Goal: Task Accomplishment & Management: Manage account settings

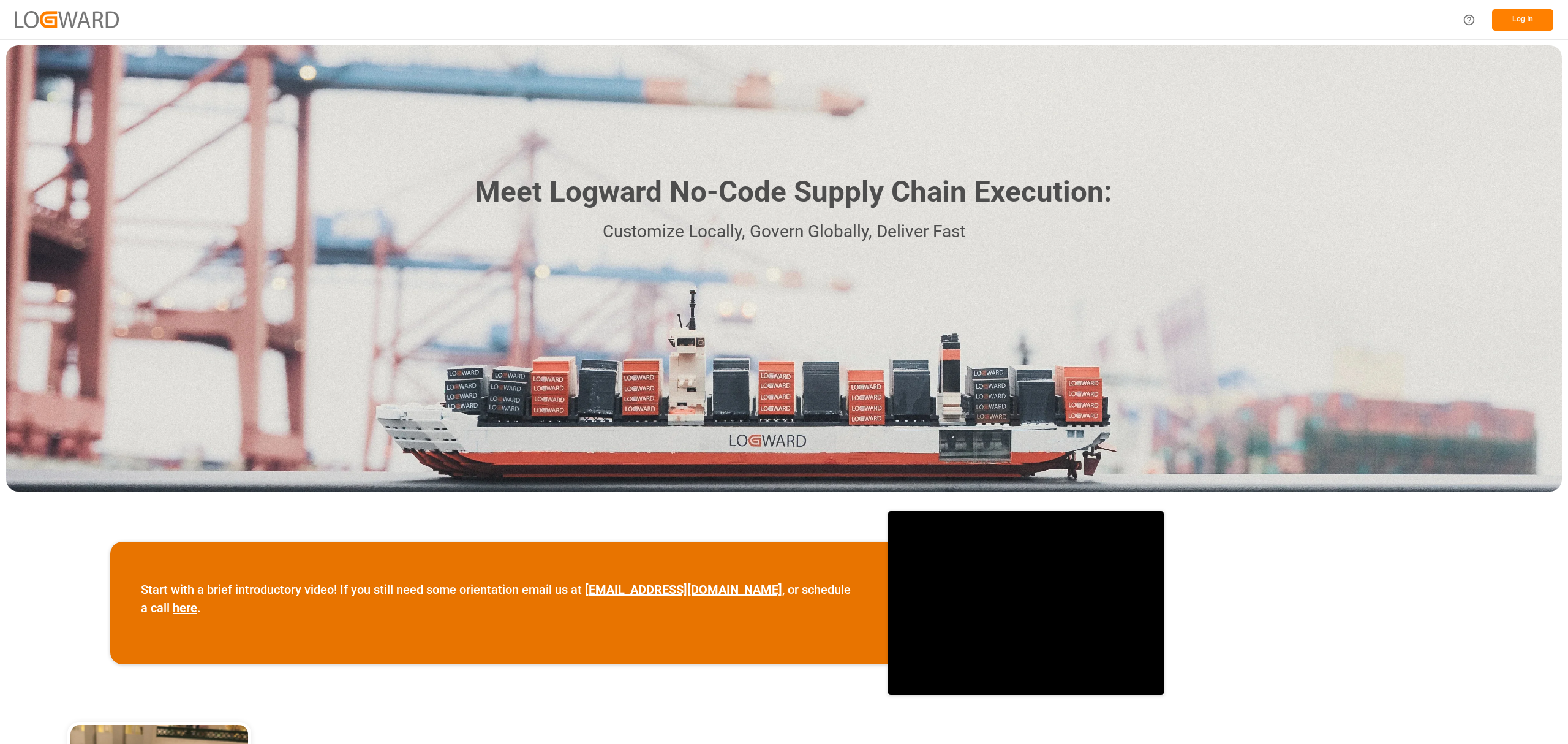
click at [1515, 25] on button "Log In" at bounding box center [1523, 20] width 61 height 21
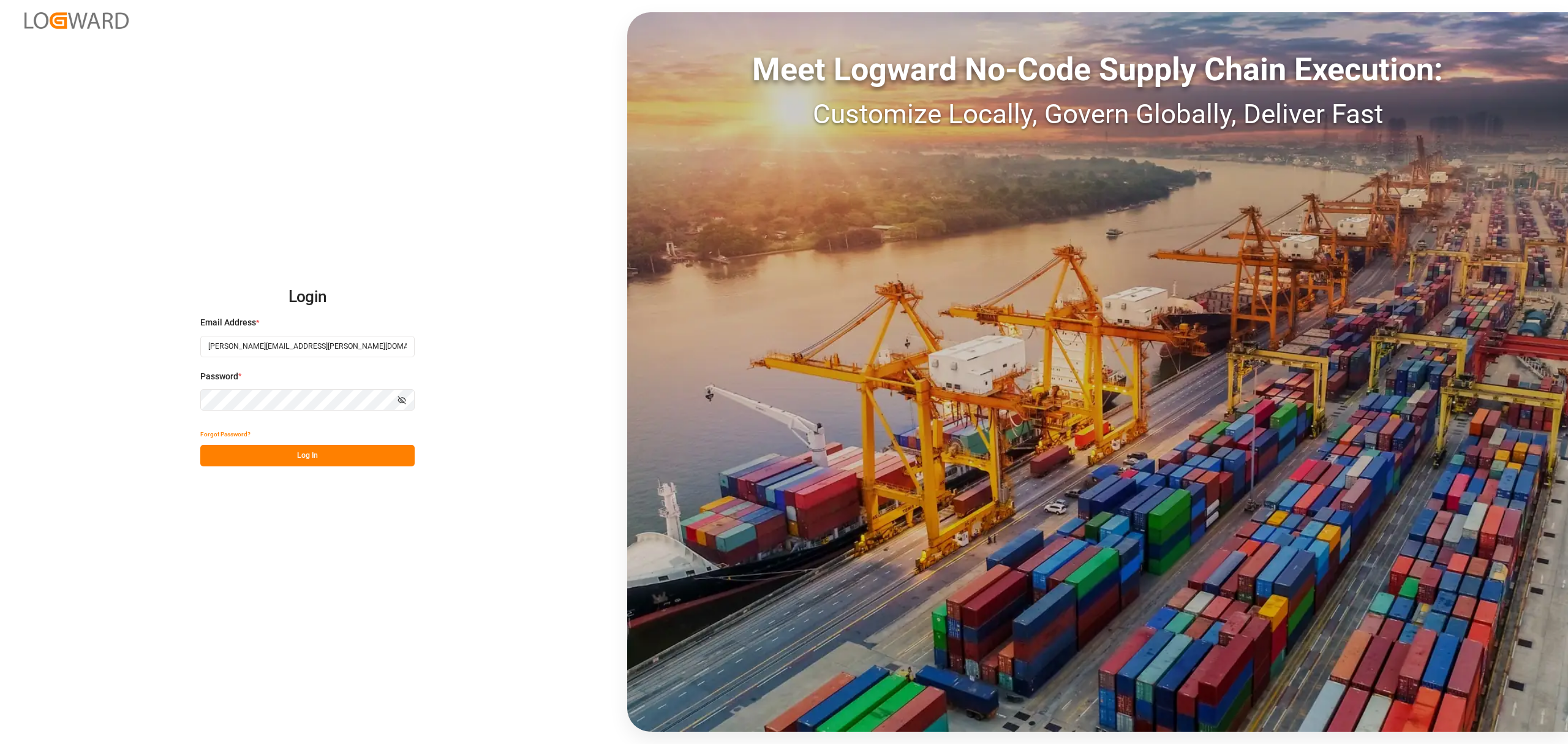
click at [294, 457] on button "Log In" at bounding box center [307, 455] width 214 height 21
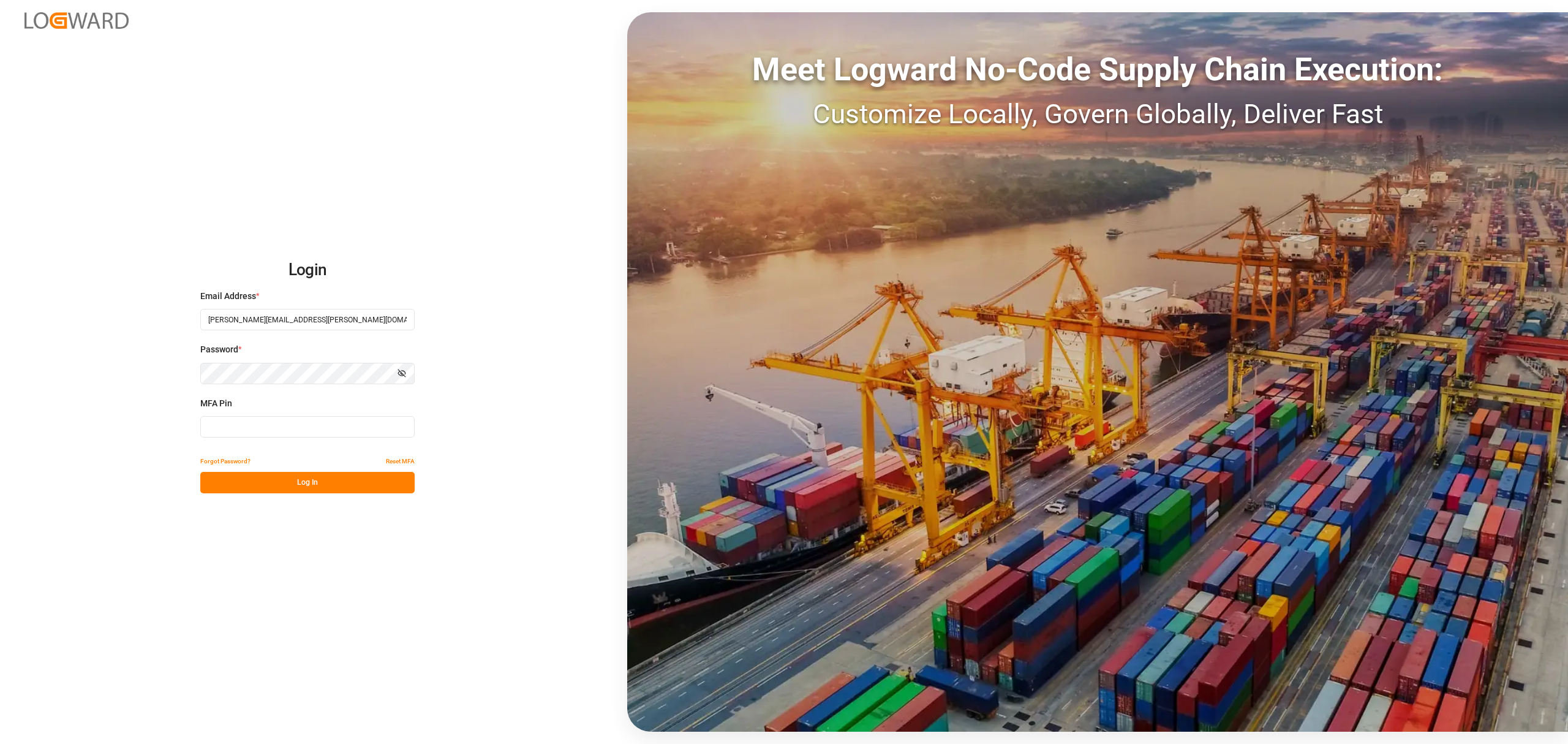
click at [283, 429] on input at bounding box center [307, 426] width 214 height 21
type input "015659"
click at [292, 477] on button "Log In" at bounding box center [307, 482] width 214 height 21
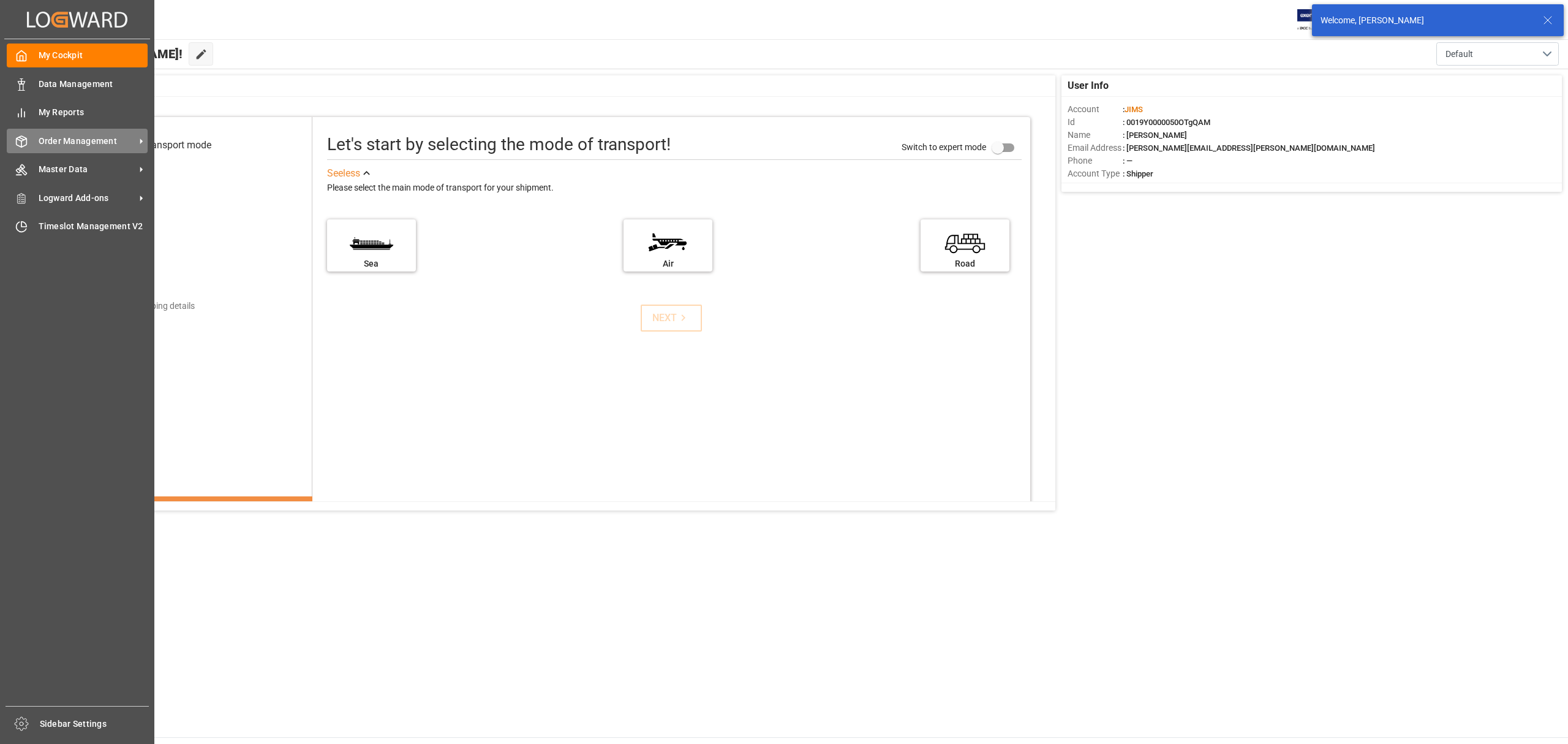
click at [85, 131] on div "Order Management Order Management" at bounding box center [77, 140] width 141 height 24
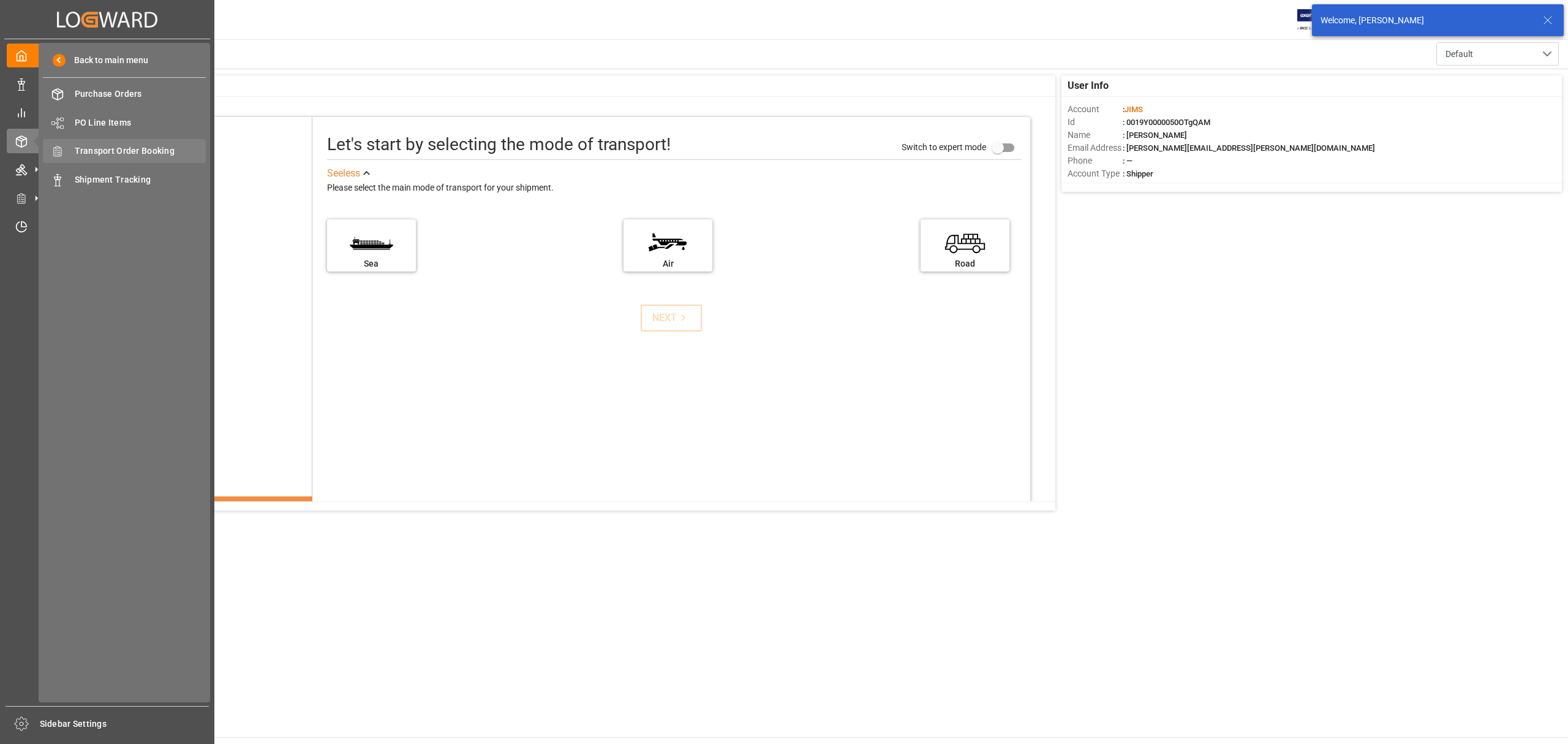
click at [148, 152] on span "Transport Order Booking" at bounding box center [140, 151] width 132 height 13
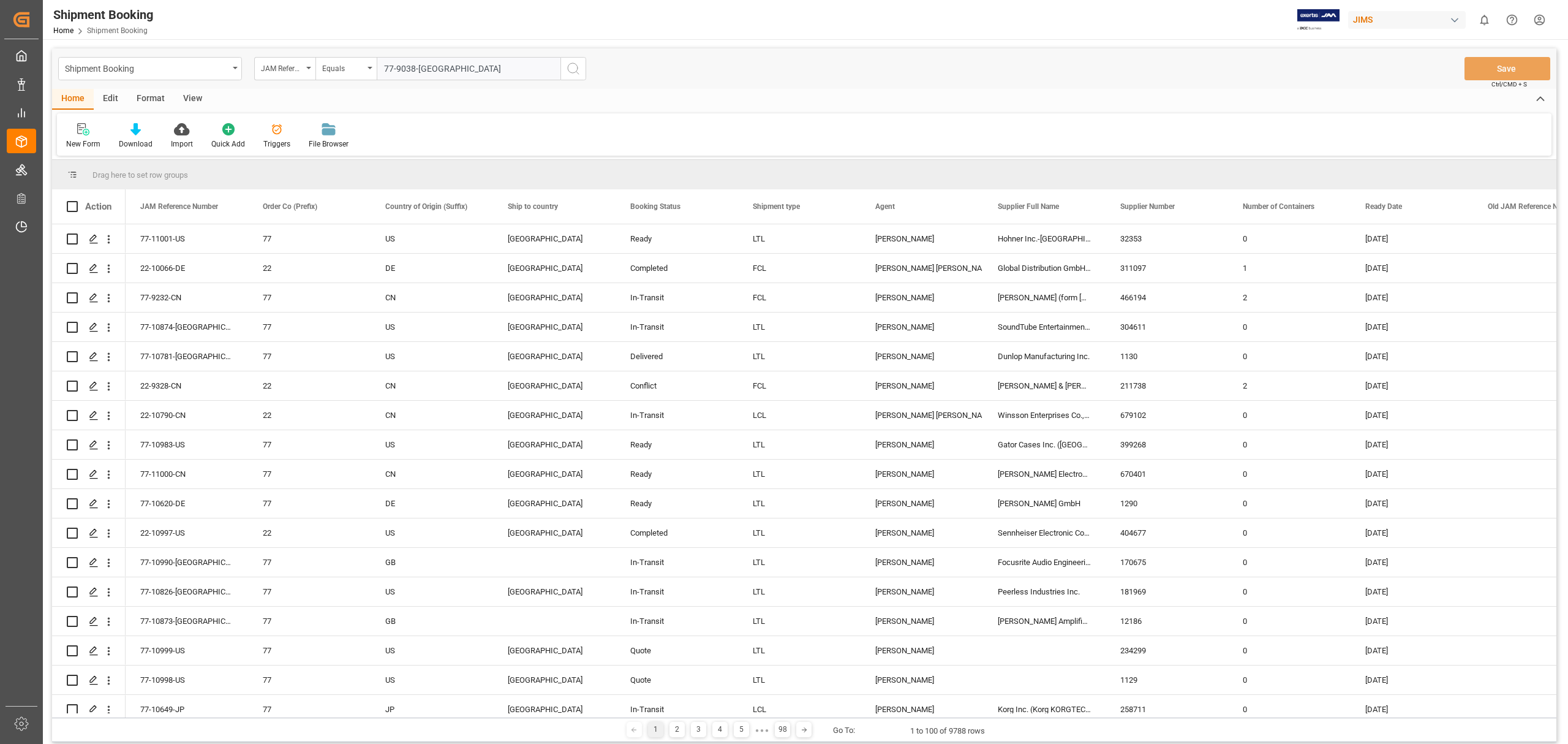
type input "77-9038-[GEOGRAPHIC_DATA]"
click at [576, 67] on icon "search button" at bounding box center [574, 69] width 15 height 15
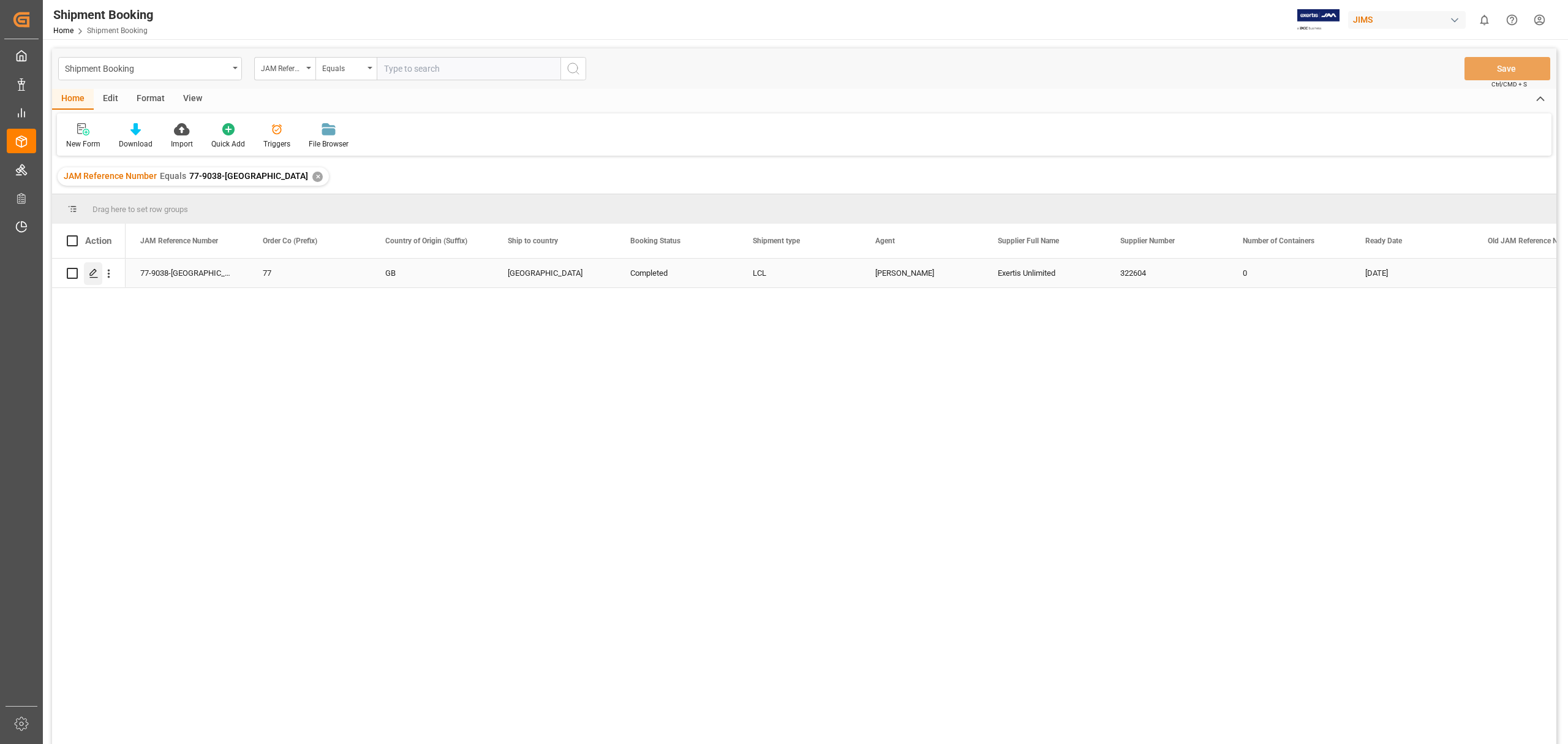
click at [91, 273] on icon "Press SPACE to select this row." at bounding box center [94, 273] width 9 height 10
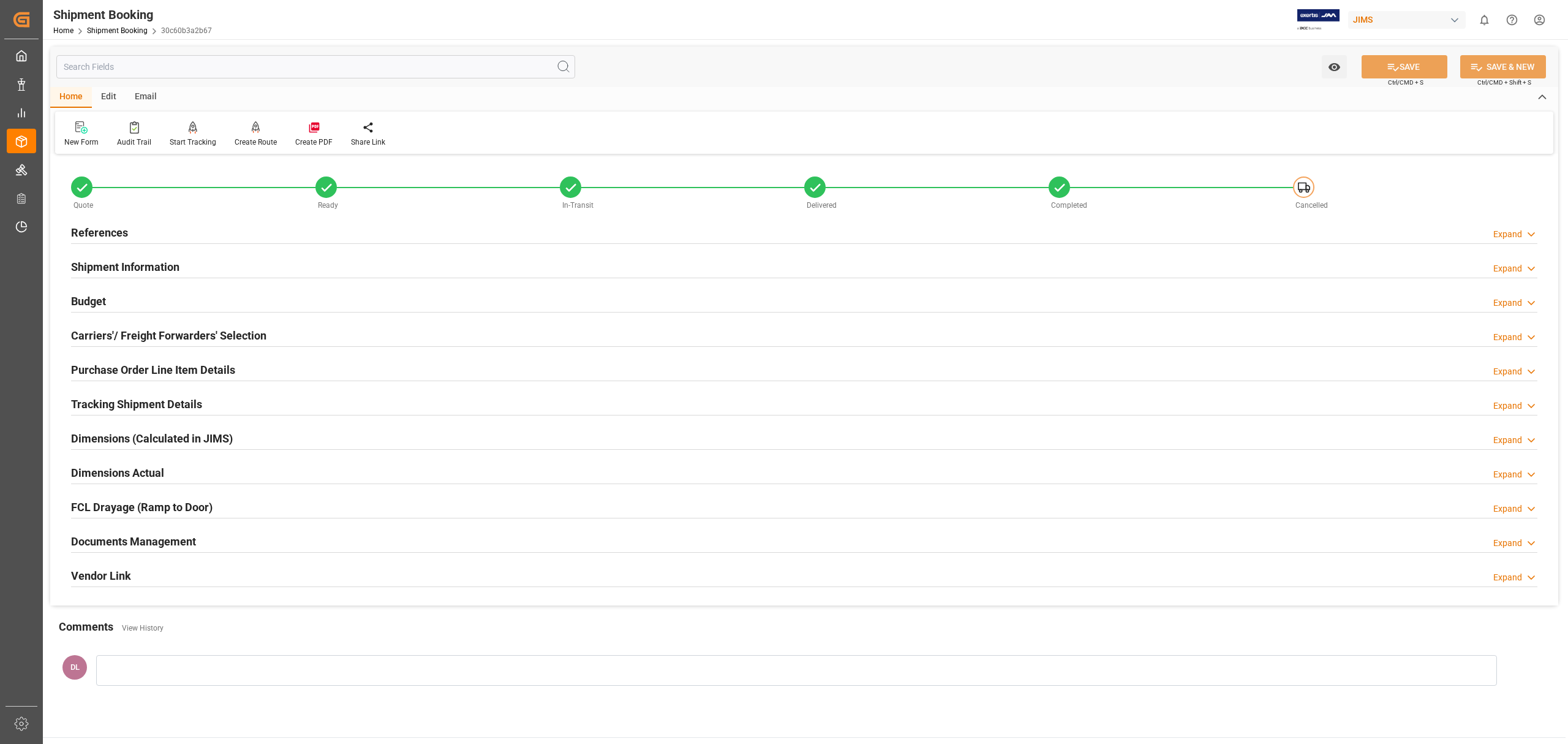
click at [439, 529] on div "Documents Management Expand" at bounding box center [804, 541] width 1466 height 23
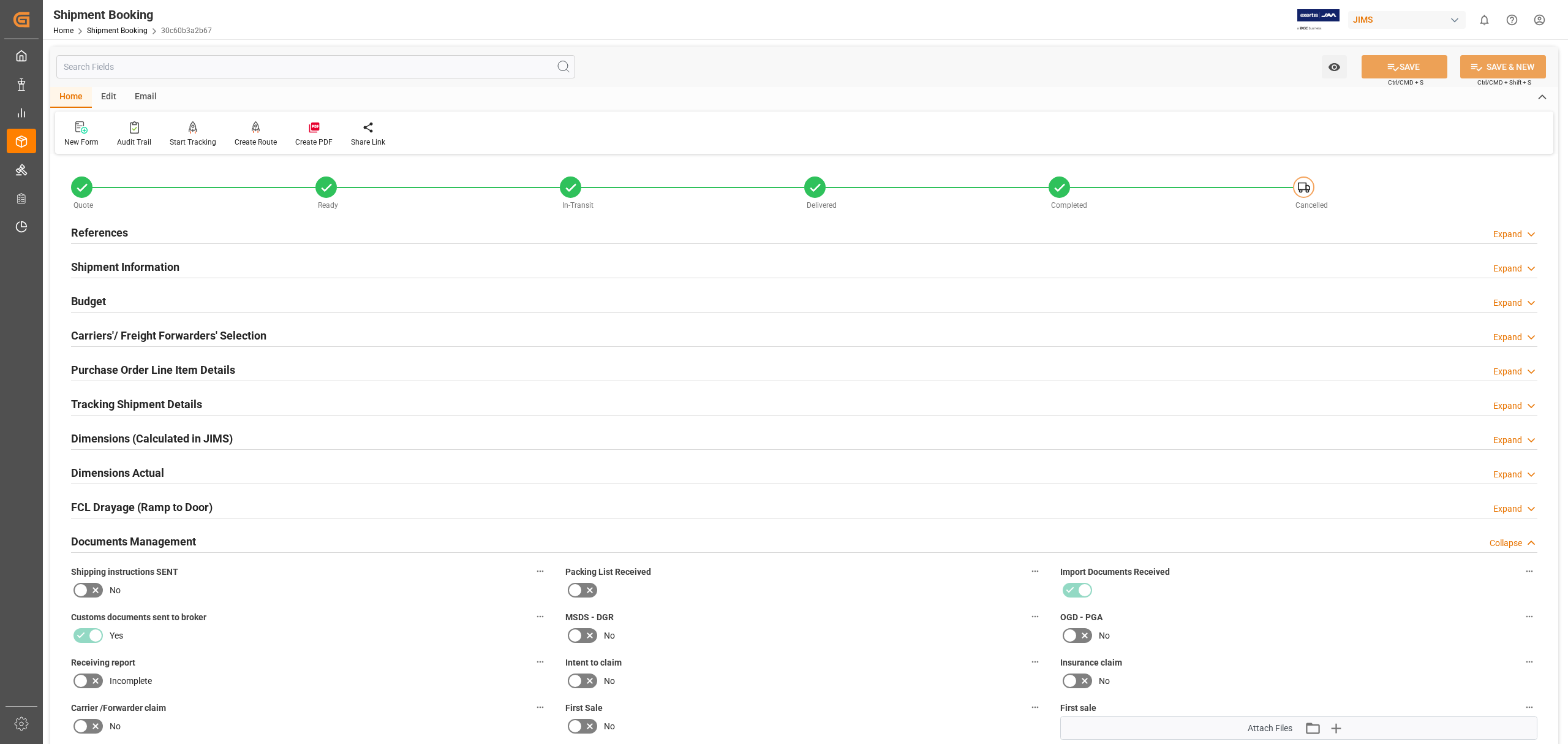
scroll to position [408, 0]
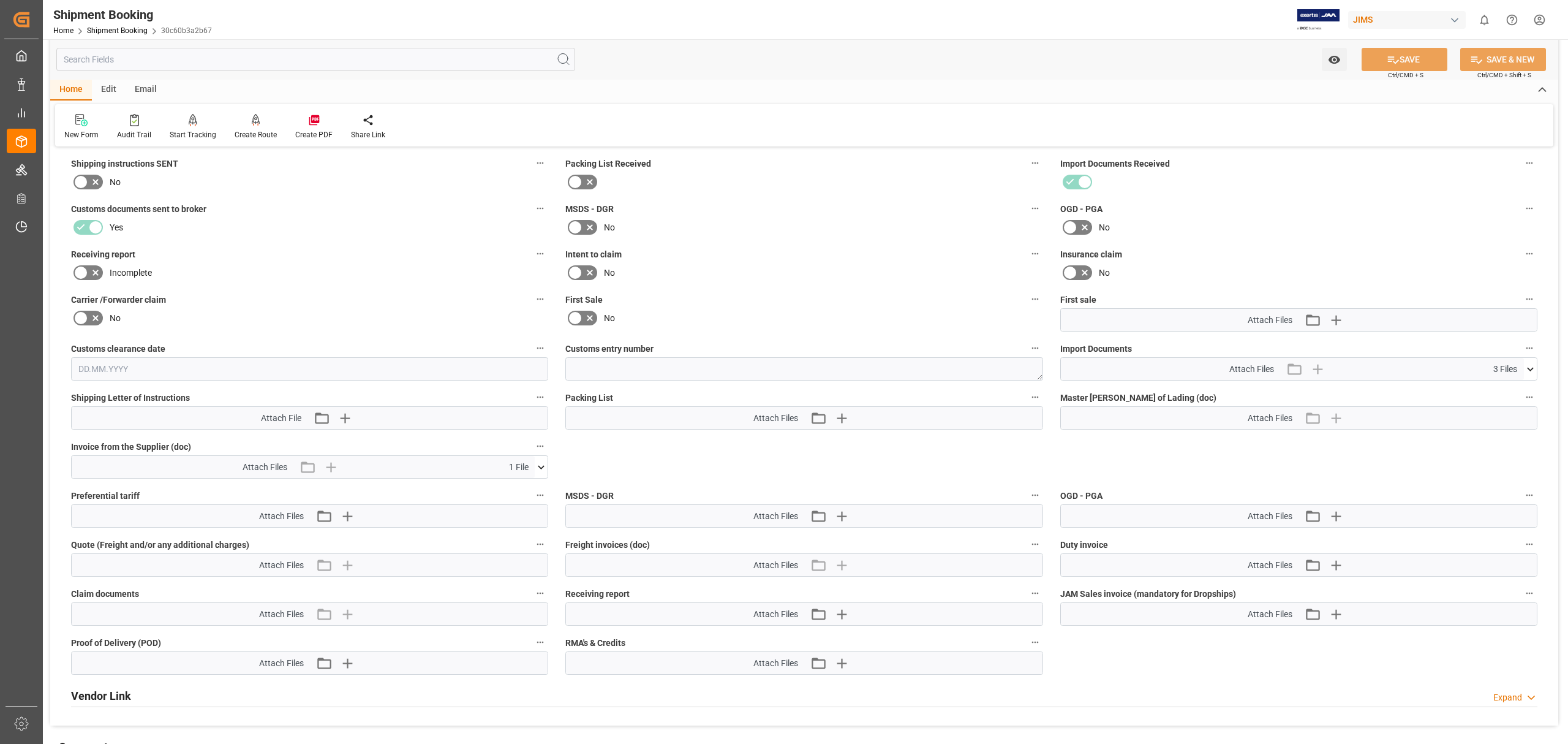
click at [541, 468] on icon at bounding box center [541, 468] width 13 height 13
click at [508, 487] on icon at bounding box center [509, 490] width 9 height 10
click at [1530, 368] on icon at bounding box center [1531, 369] width 13 height 13
click at [1523, 385] on icon at bounding box center [1524, 392] width 13 height 13
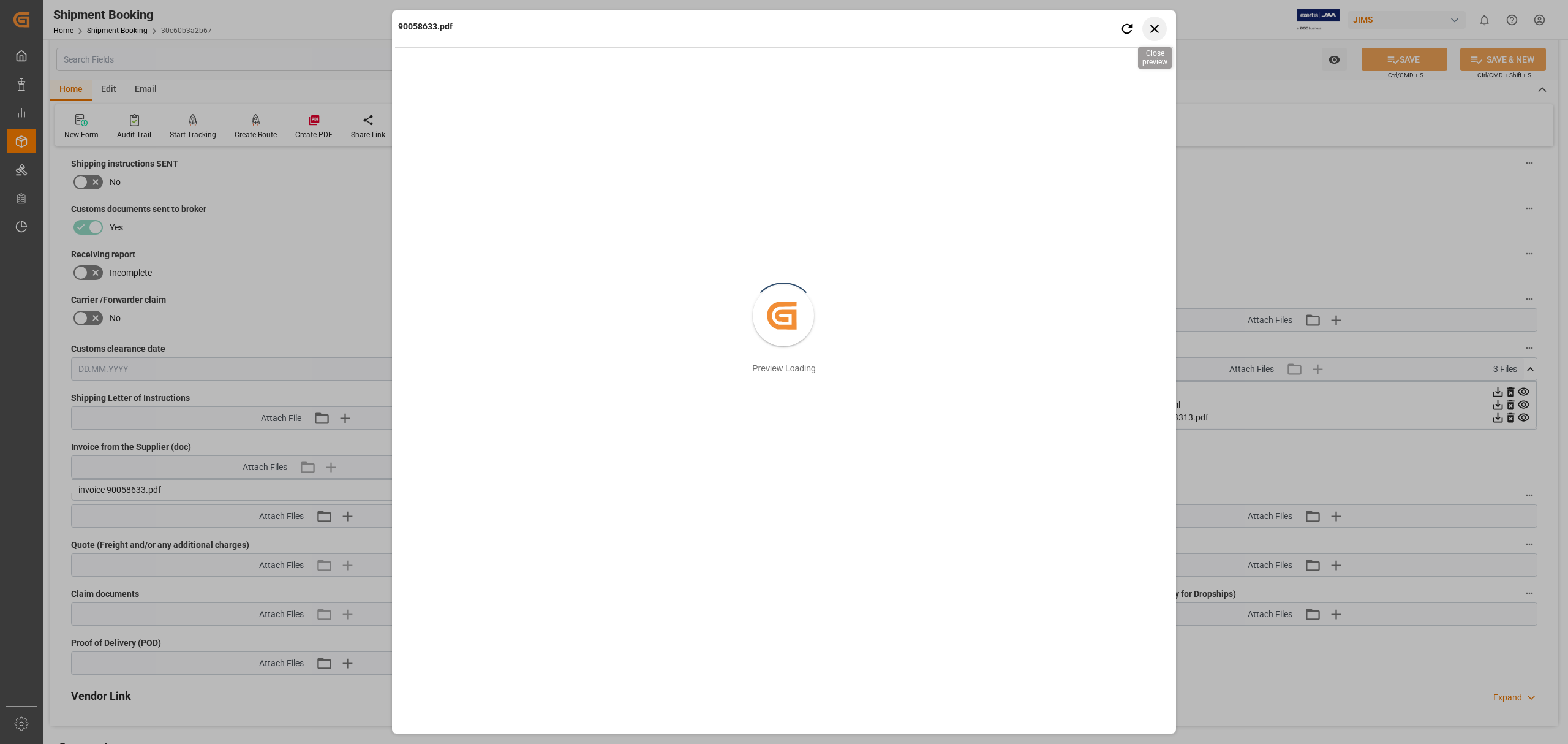
click at [1157, 23] on icon "button" at bounding box center [1154, 29] width 15 height 15
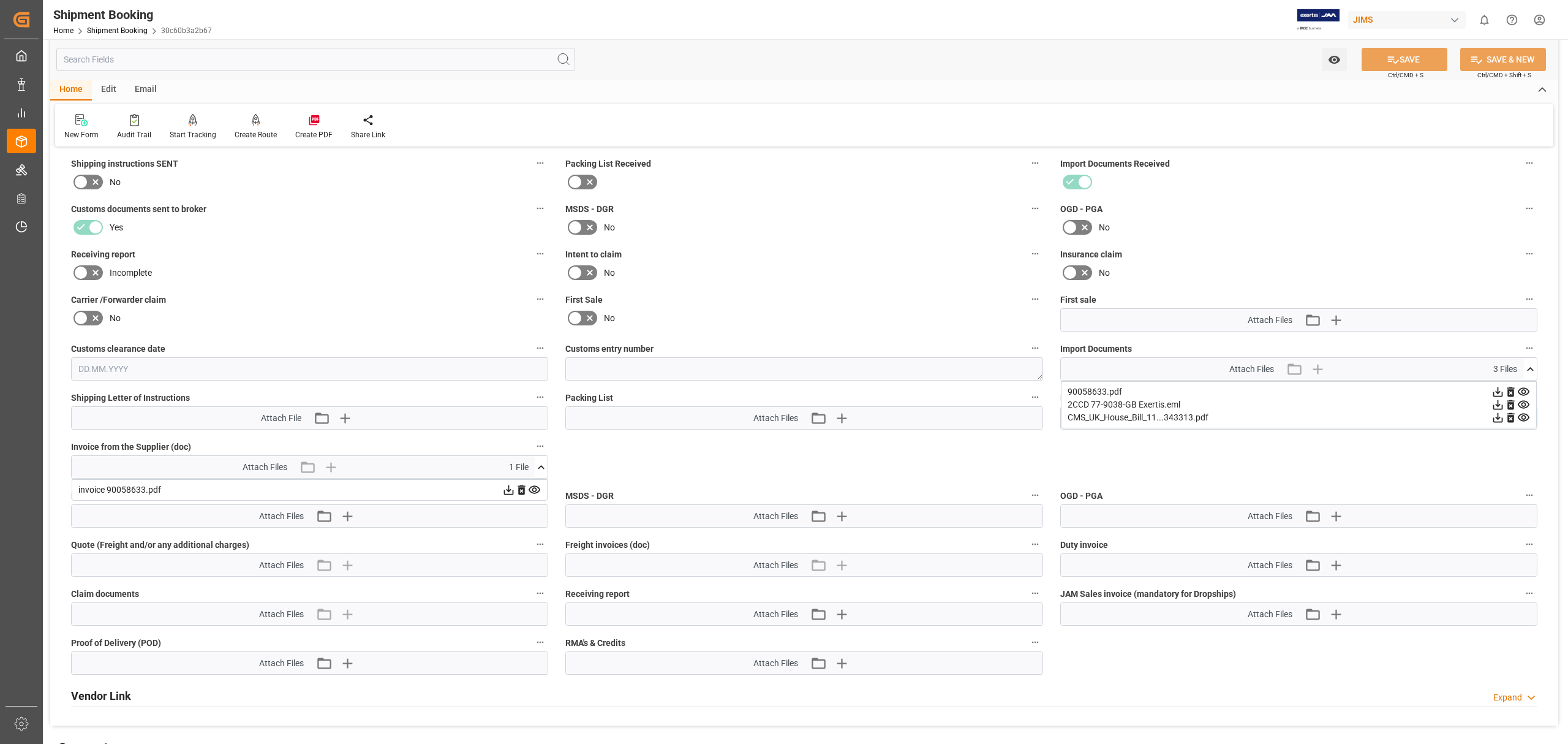
click at [1496, 388] on icon at bounding box center [1499, 392] width 13 height 13
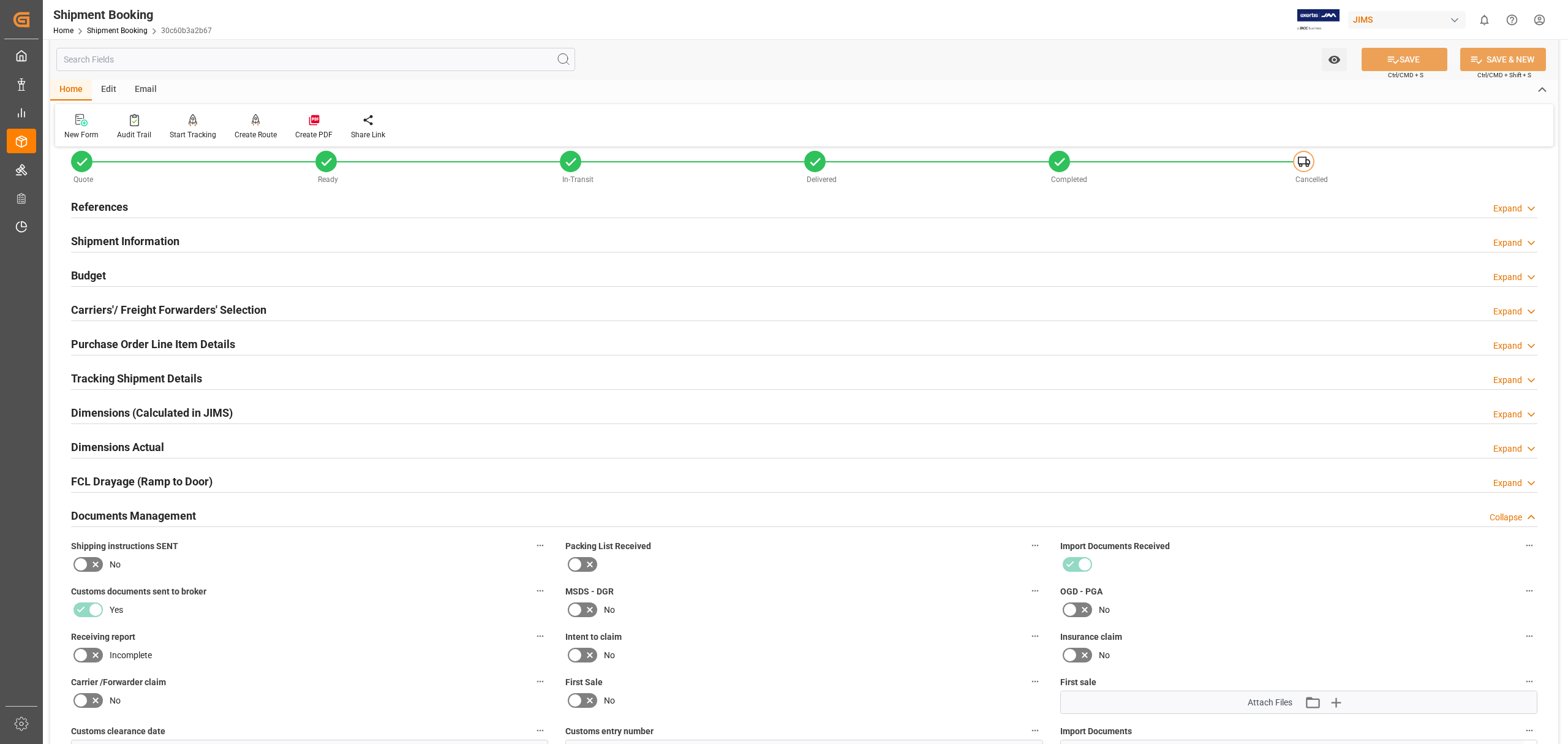
scroll to position [0, 0]
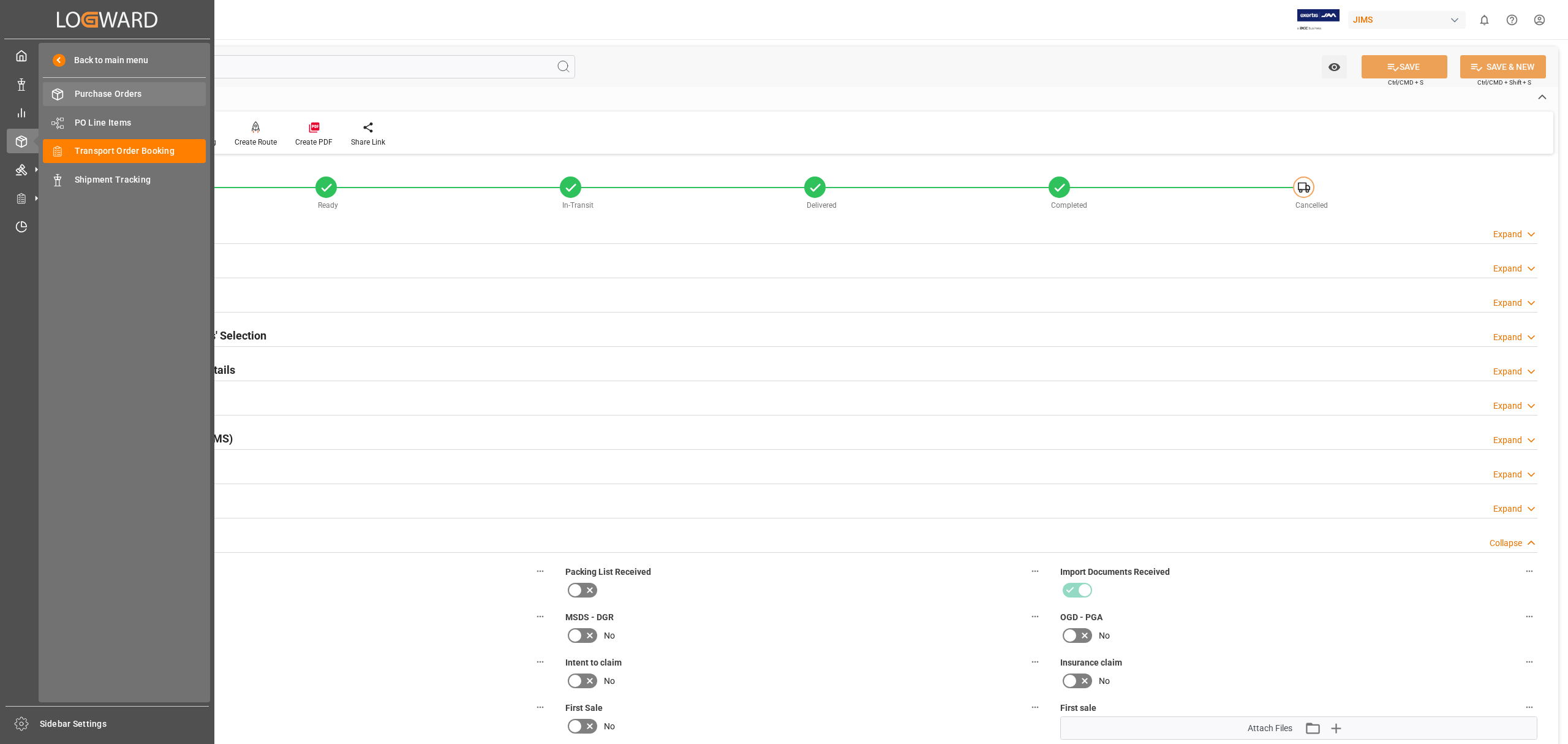
click at [101, 99] on span "Purchase Orders" at bounding box center [140, 94] width 132 height 13
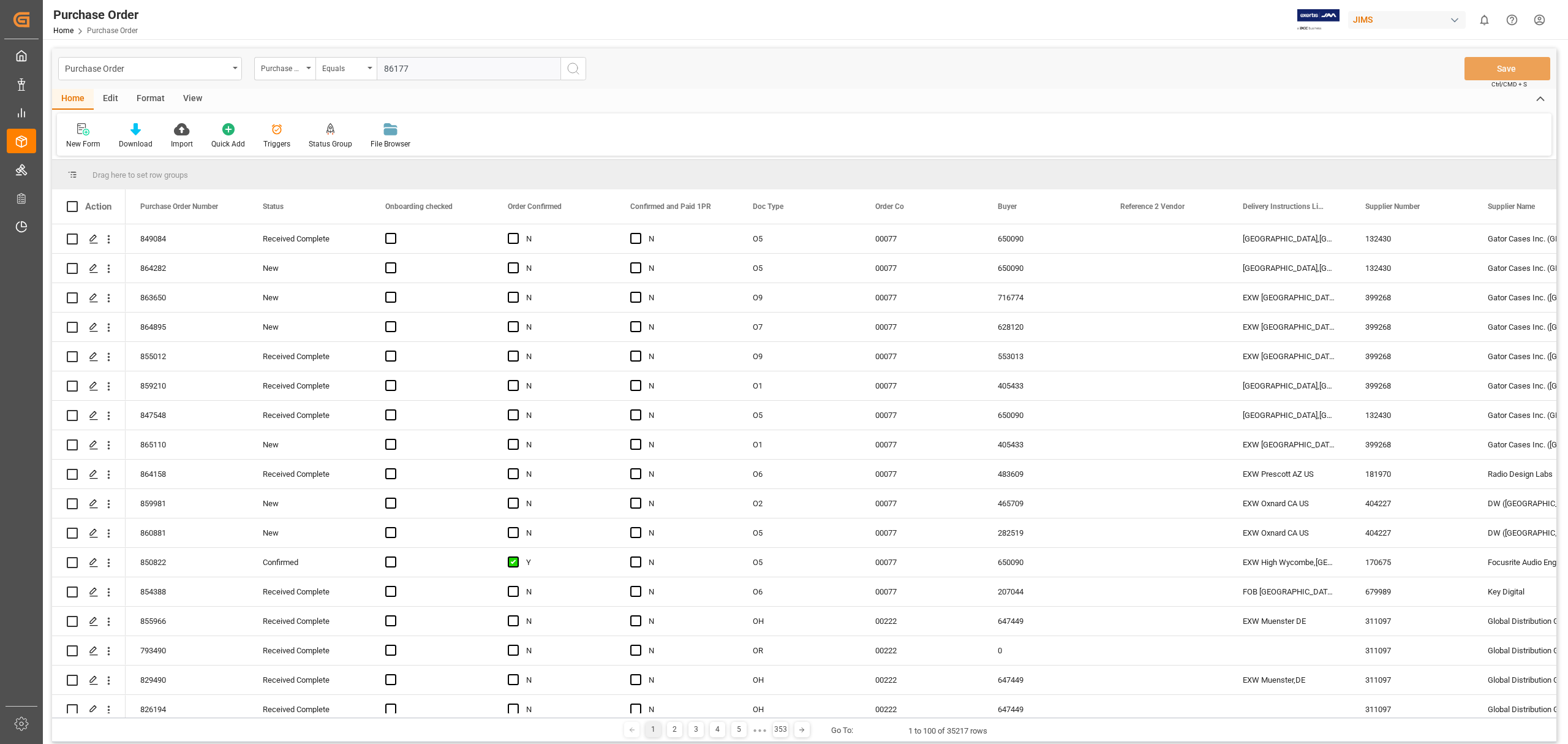
type input "861777"
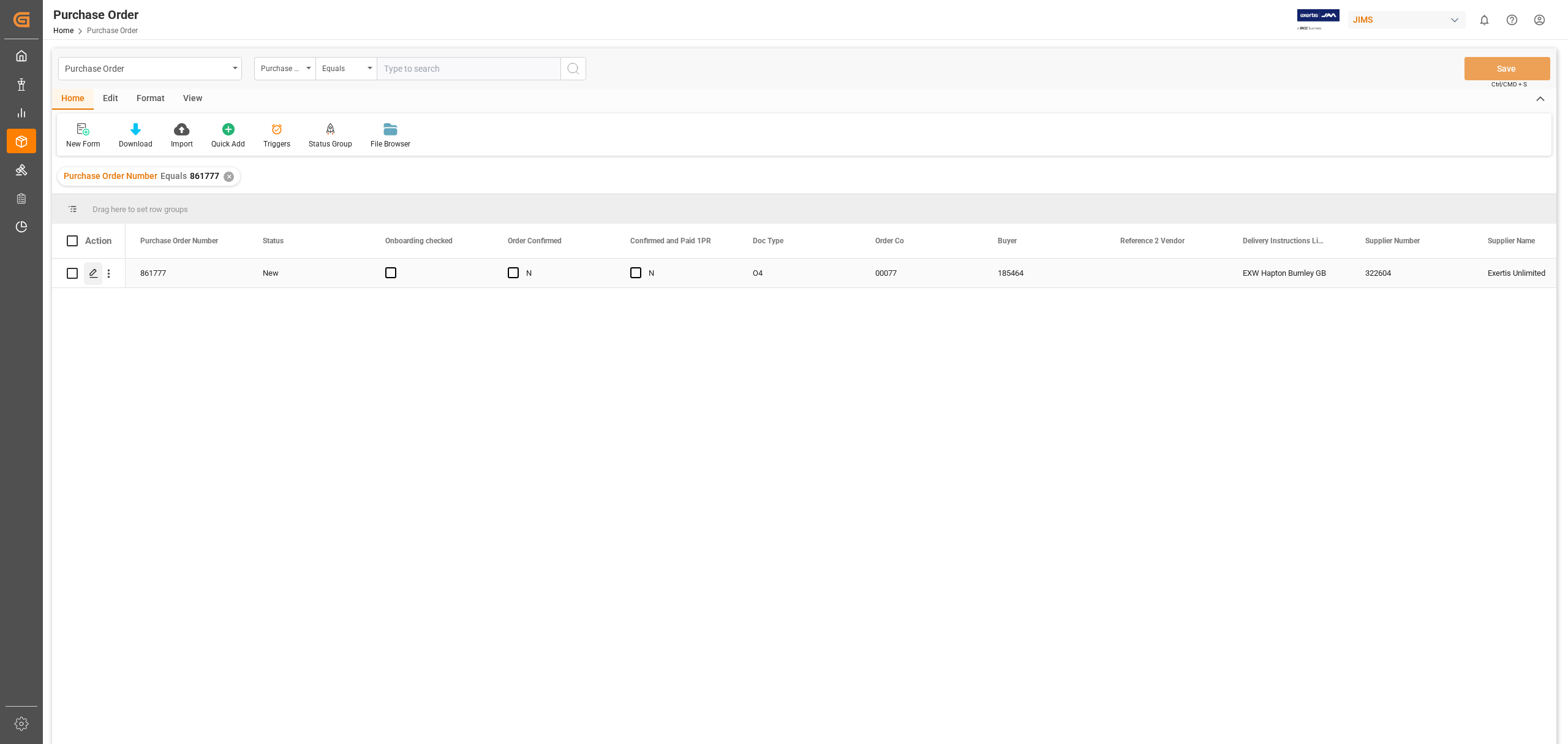
click at [92, 273] on icon "Press SPACE to select this row." at bounding box center [94, 273] width 9 height 10
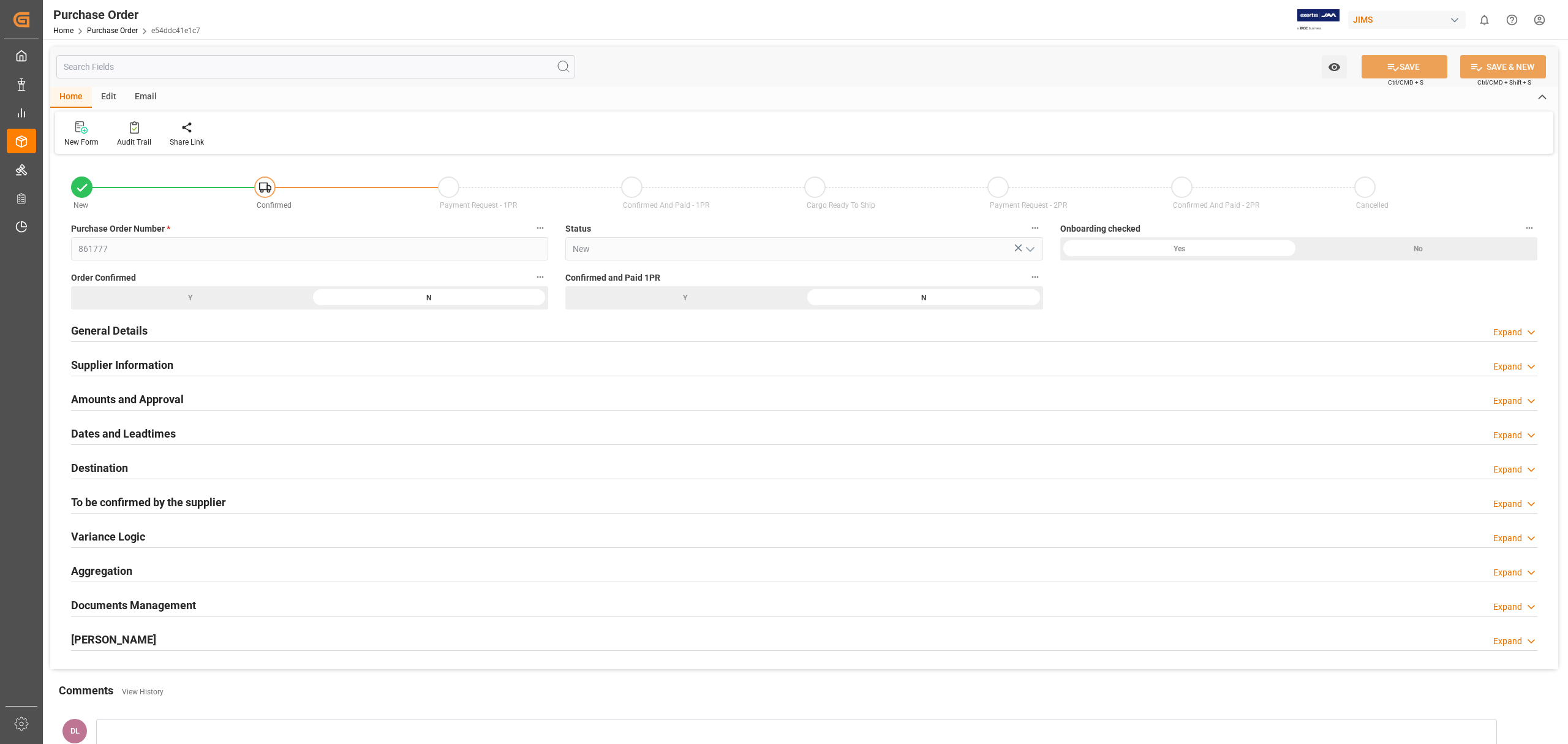
click at [266, 603] on div "Documents Management Expand" at bounding box center [804, 604] width 1466 height 23
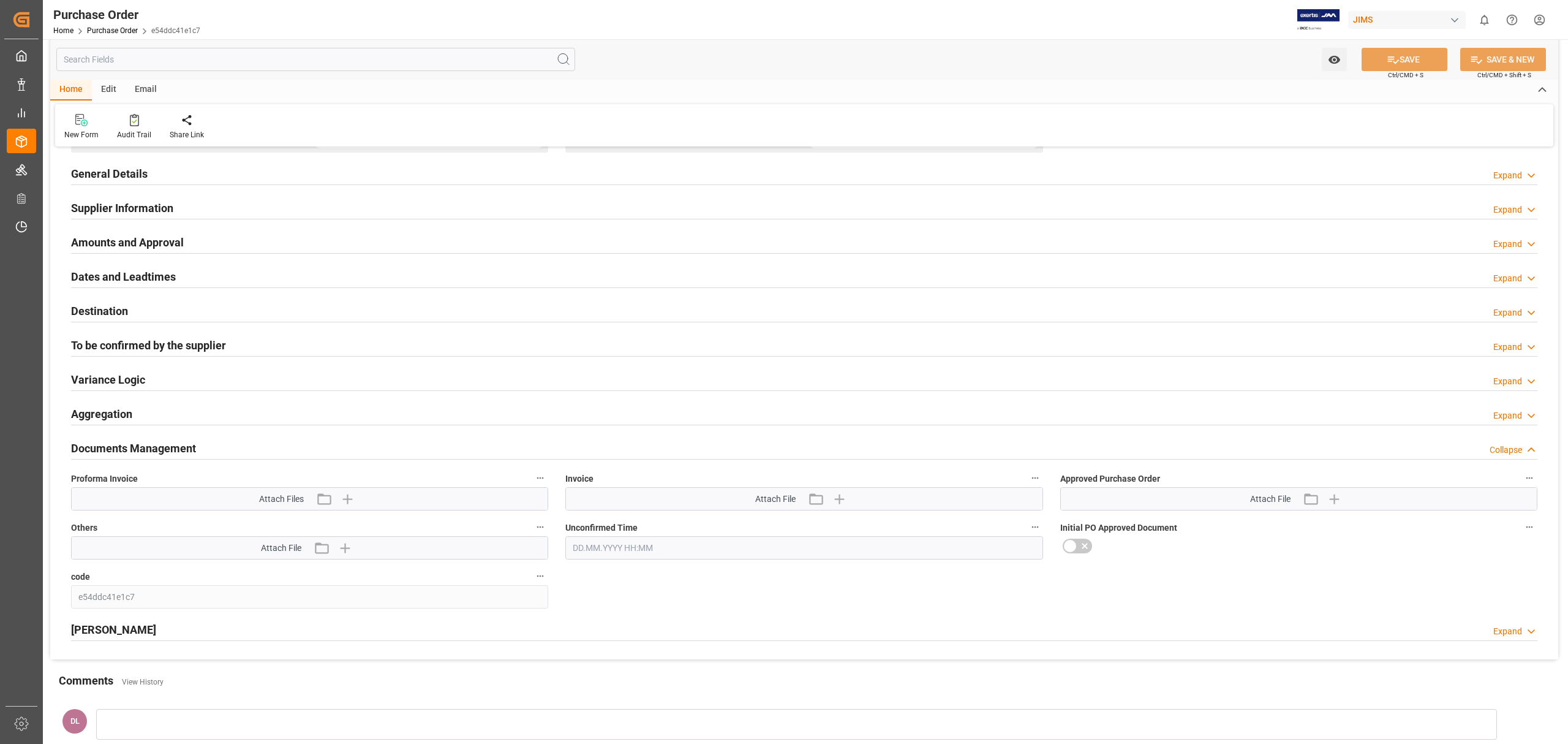
scroll to position [163, 0]
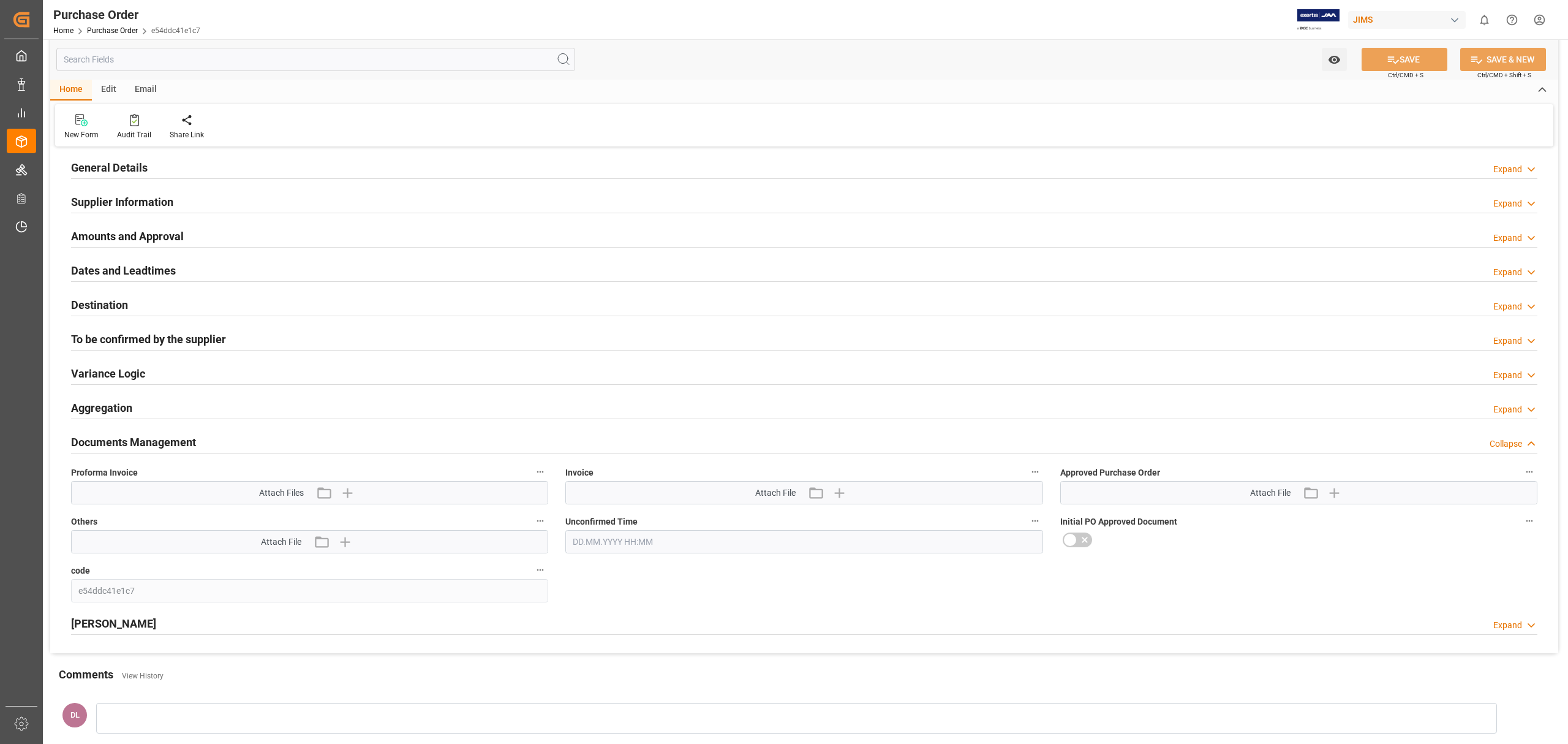
click at [264, 338] on div "To be confirmed by the supplier Expand" at bounding box center [804, 338] width 1466 height 23
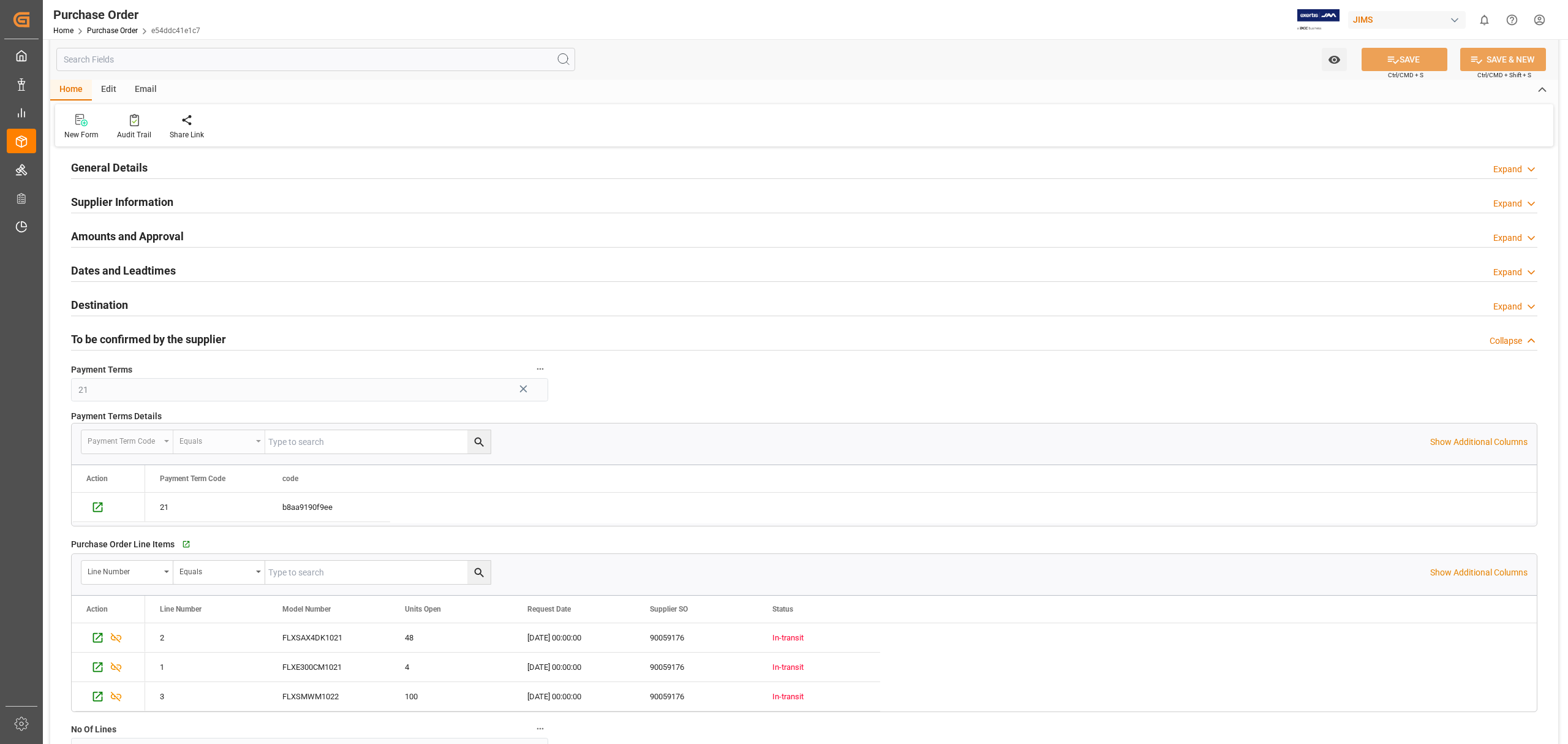
type input "NET 90"
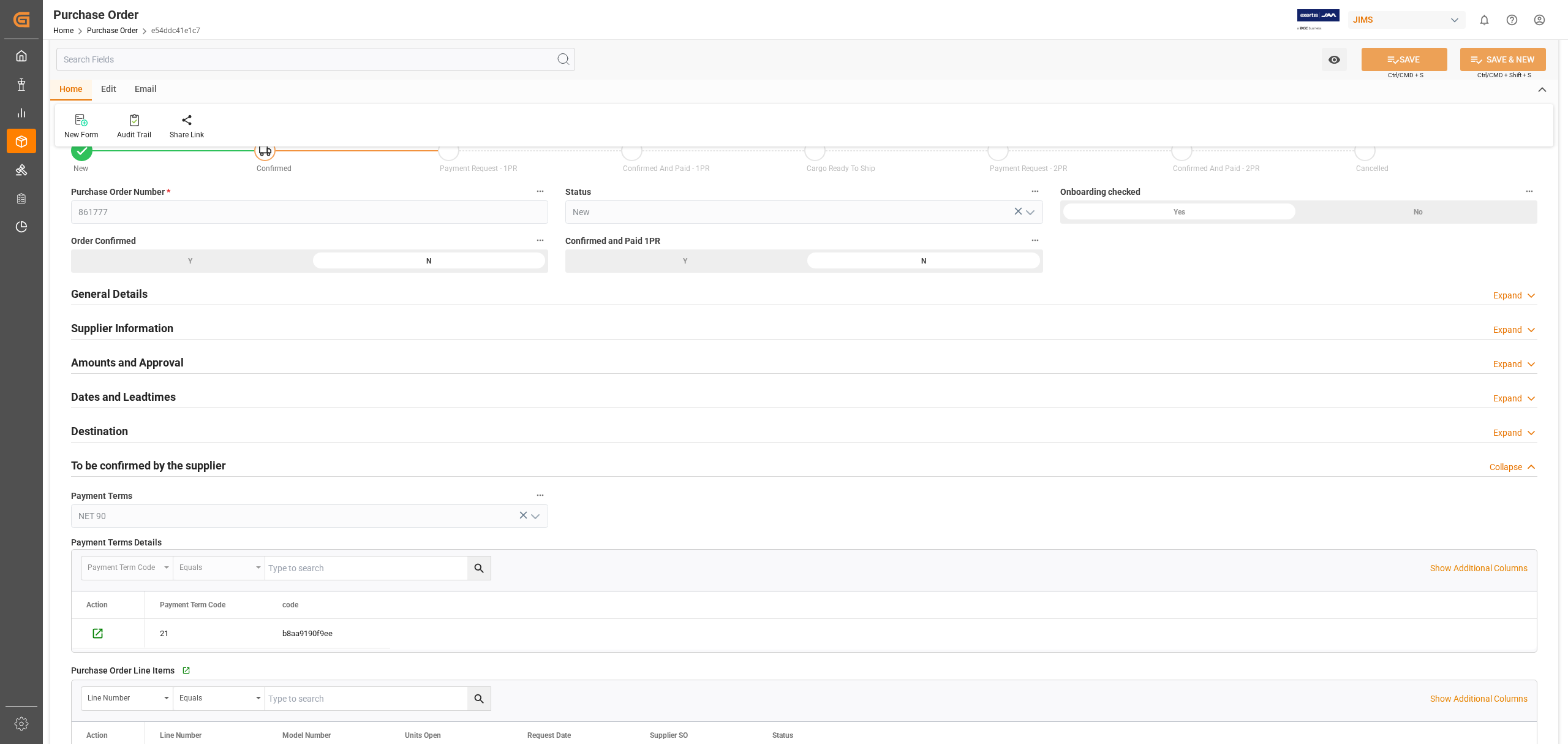
scroll to position [0, 0]
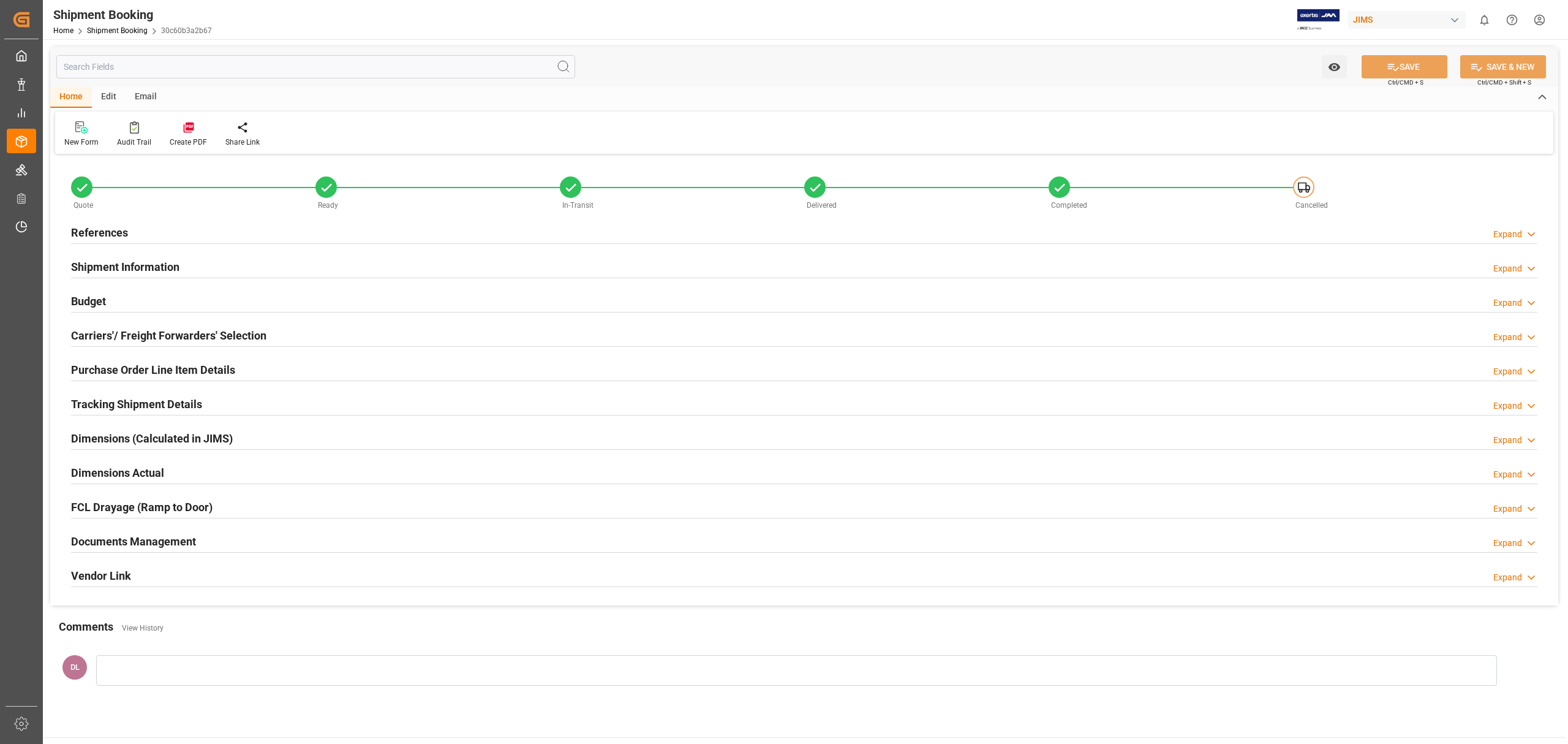
type input "632.3364"
type input "831.3394"
type input "2000"
type input "6983.7"
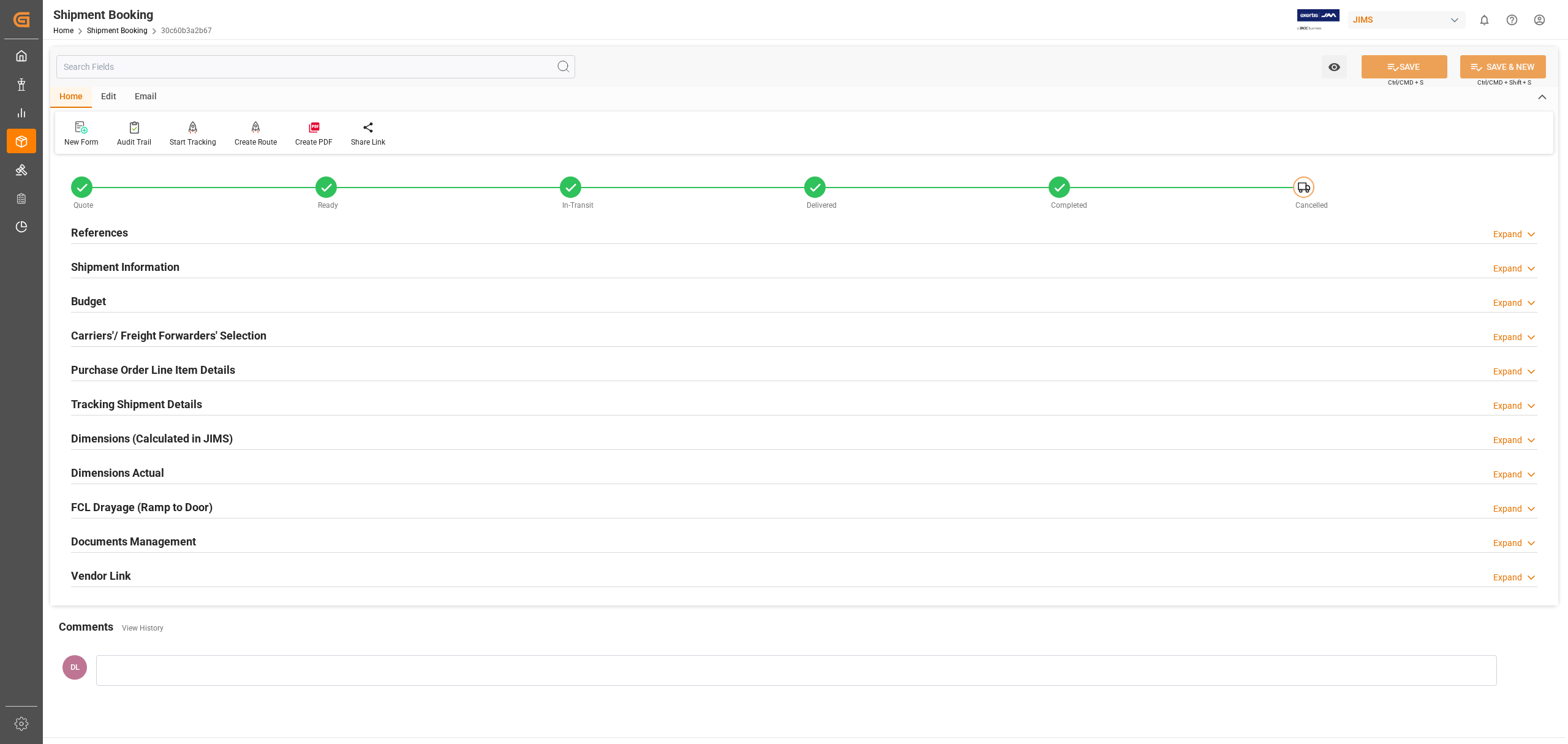
click at [177, 408] on h2 "Tracking Shipment Details" at bounding box center [136, 404] width 131 height 17
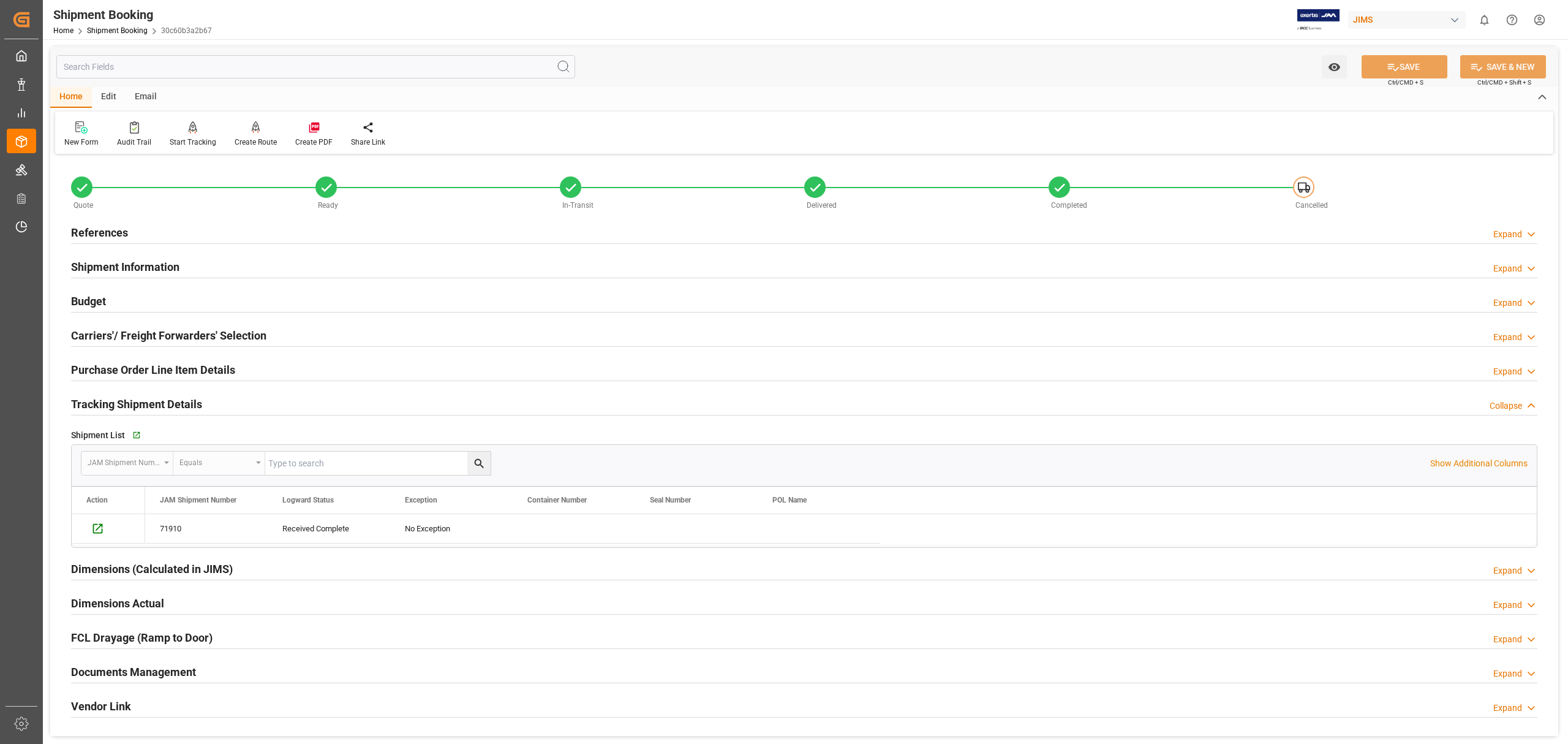
click at [161, 332] on h2 "Carriers'/ Freight Forwarders' Selection" at bounding box center [168, 335] width 195 height 17
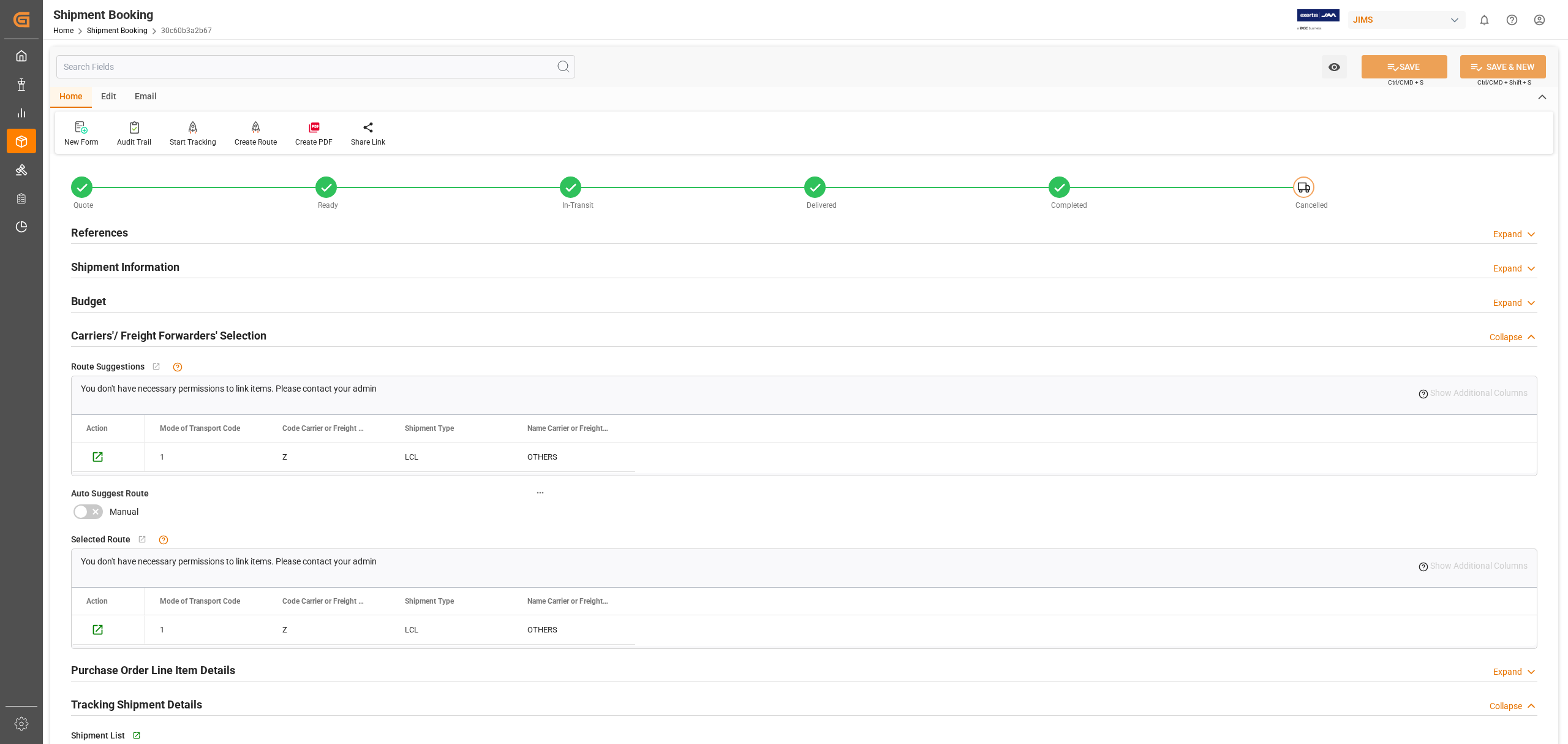
click at [160, 292] on div "Budget Expand" at bounding box center [804, 300] width 1466 height 23
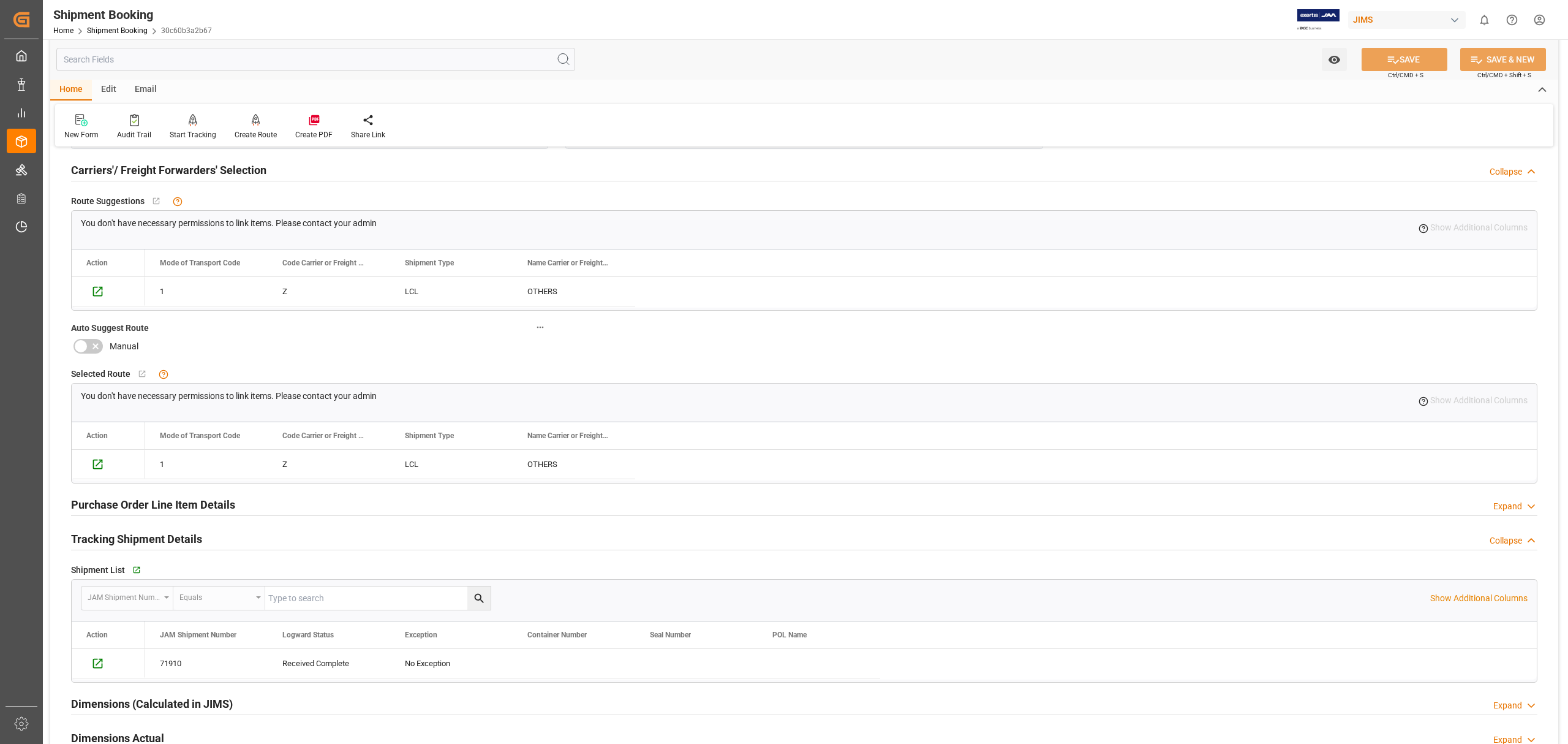
scroll to position [653, 0]
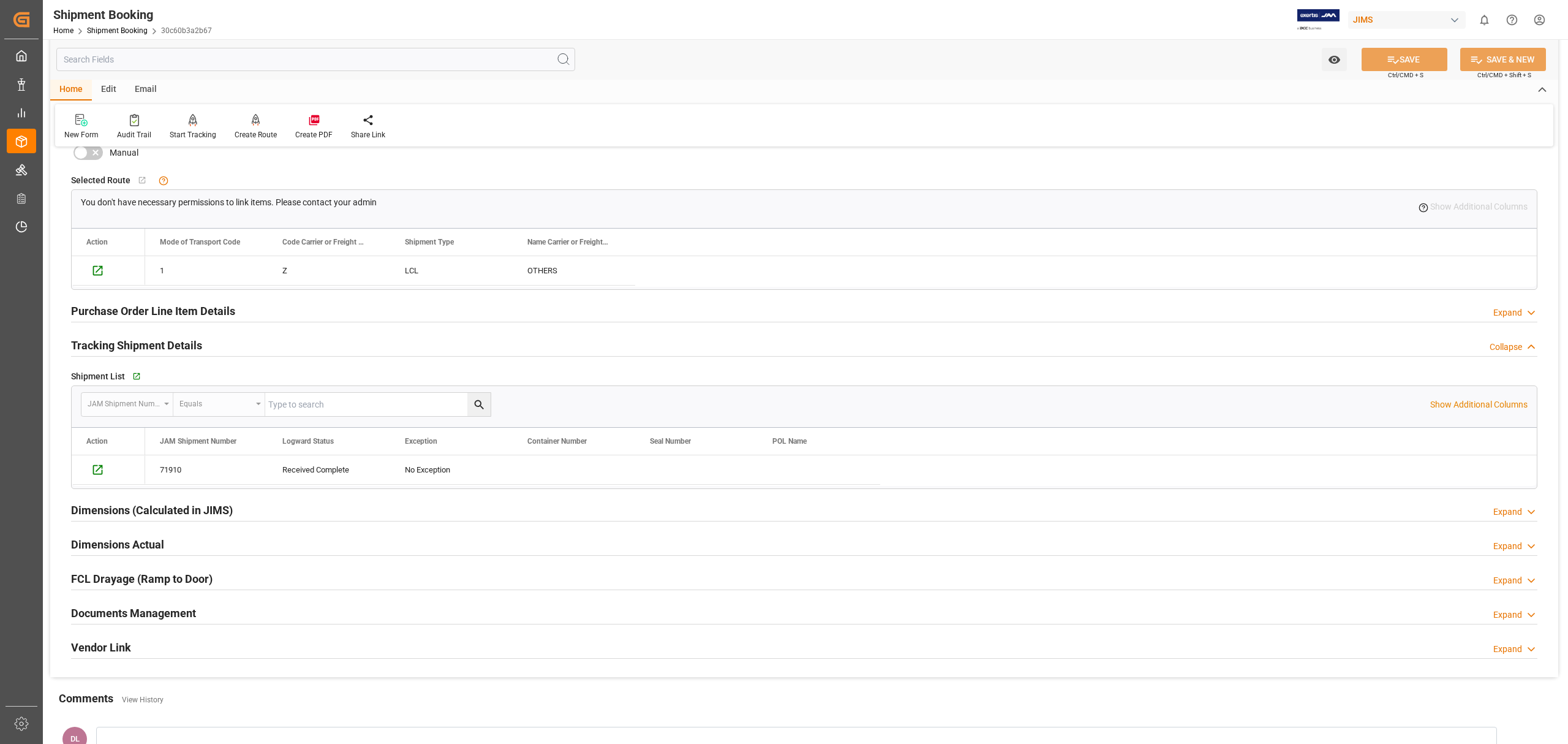
click at [227, 615] on div "Documents Management Expand" at bounding box center [804, 612] width 1466 height 23
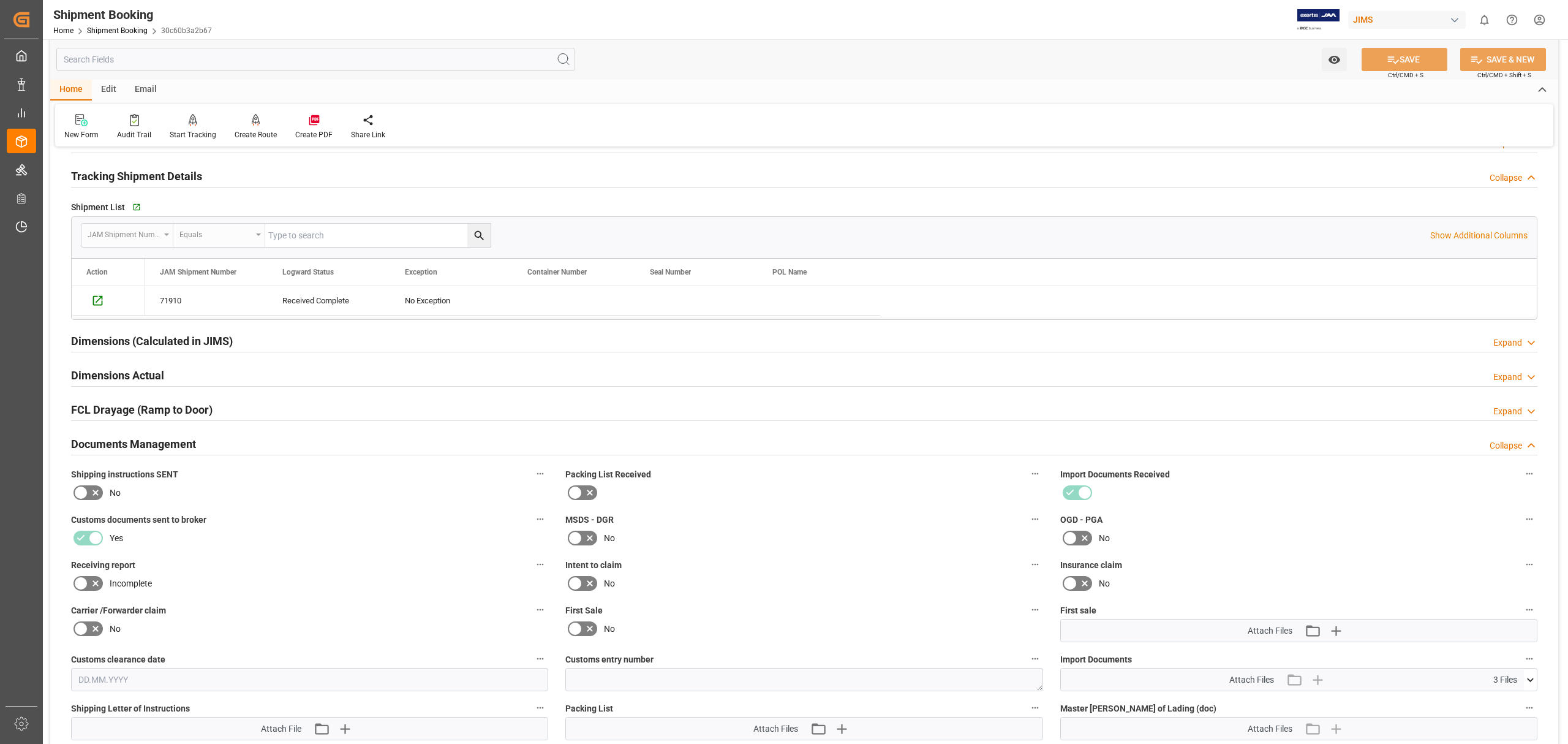
scroll to position [1062, 0]
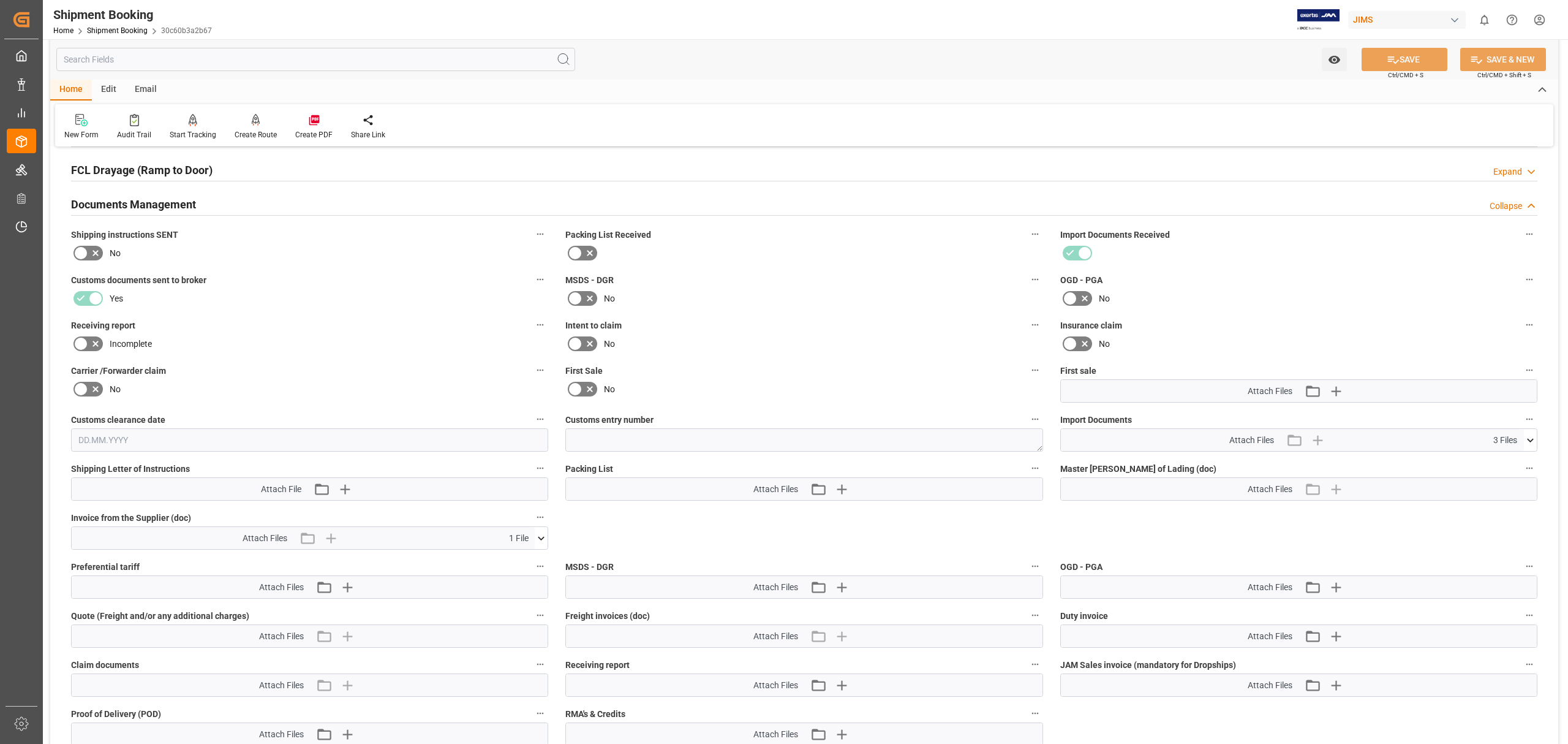
click at [1533, 441] on icon at bounding box center [1531, 441] width 13 height 13
click at [1523, 459] on icon at bounding box center [1524, 463] width 12 height 8
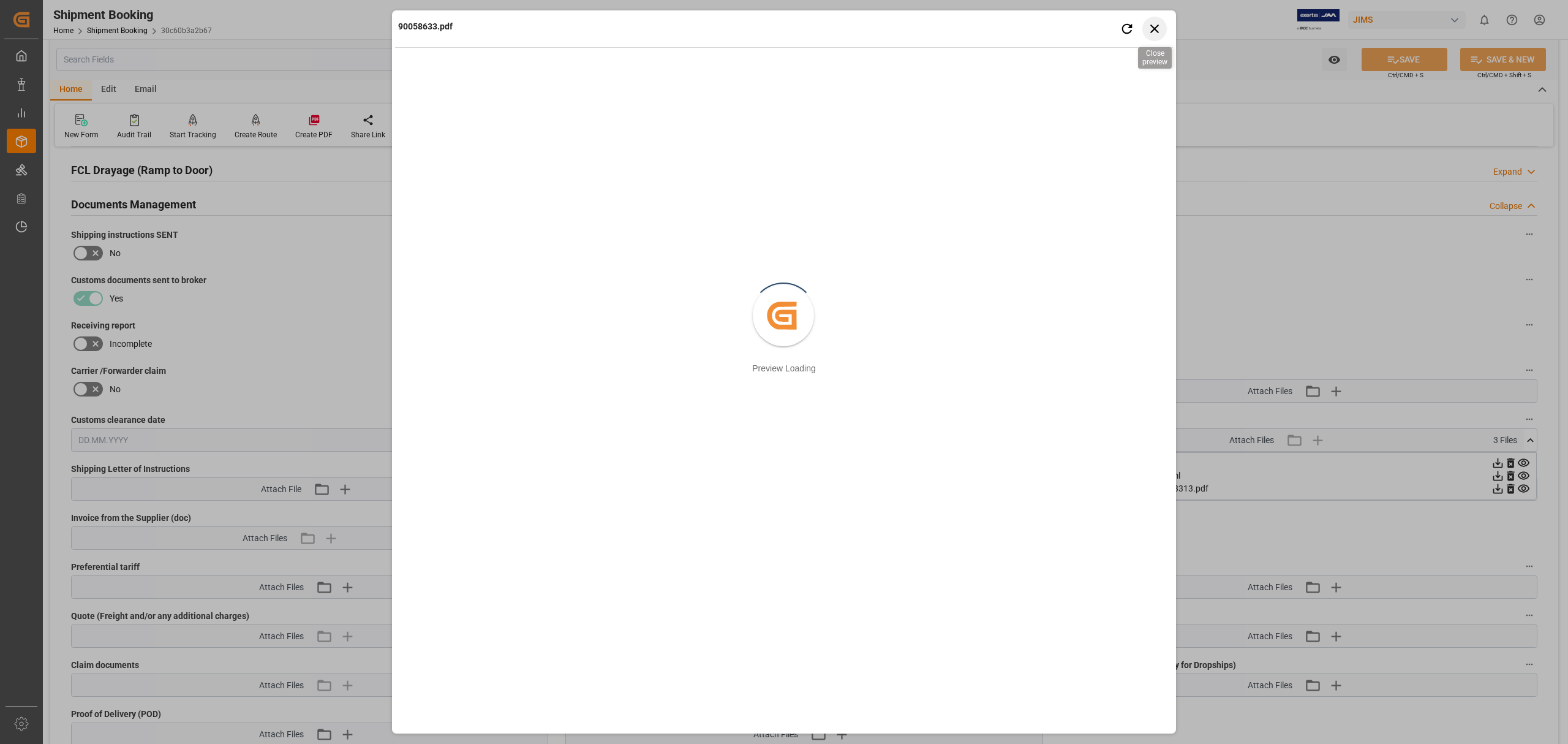
click at [1154, 22] on icon "button" at bounding box center [1154, 29] width 15 height 15
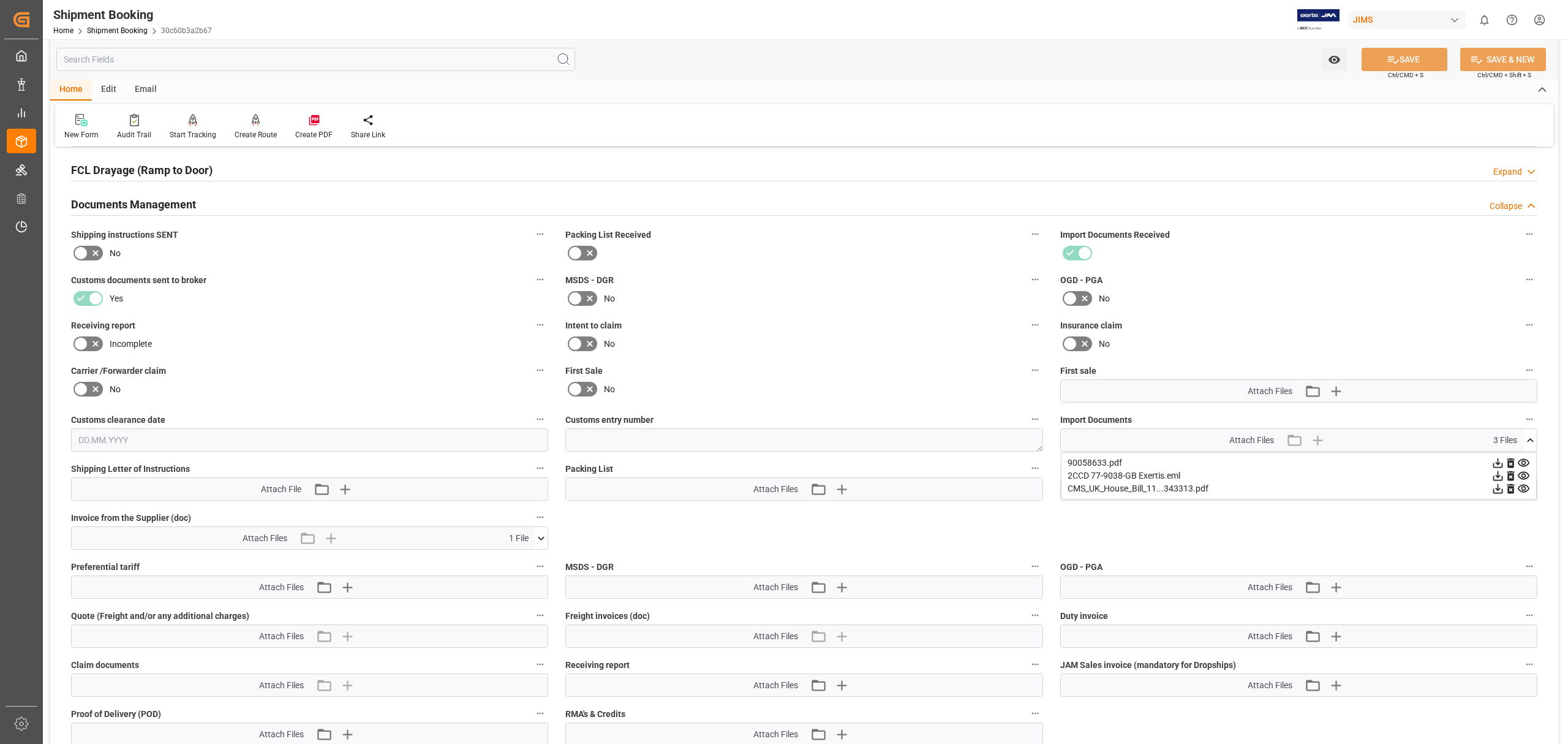
click at [544, 538] on icon at bounding box center [541, 539] width 13 height 13
click at [535, 558] on icon at bounding box center [535, 561] width 12 height 8
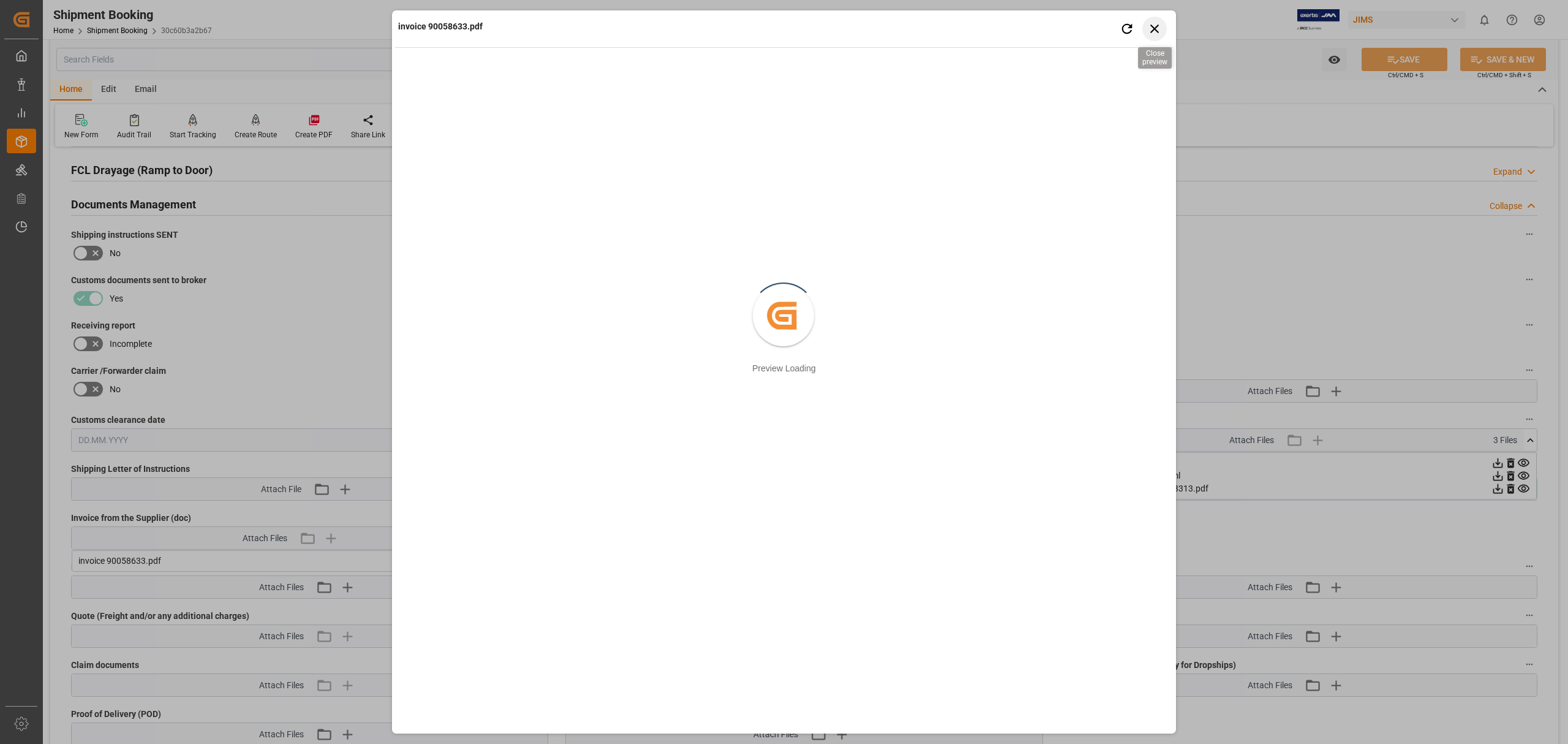
click at [1157, 25] on icon "button" at bounding box center [1154, 29] width 15 height 15
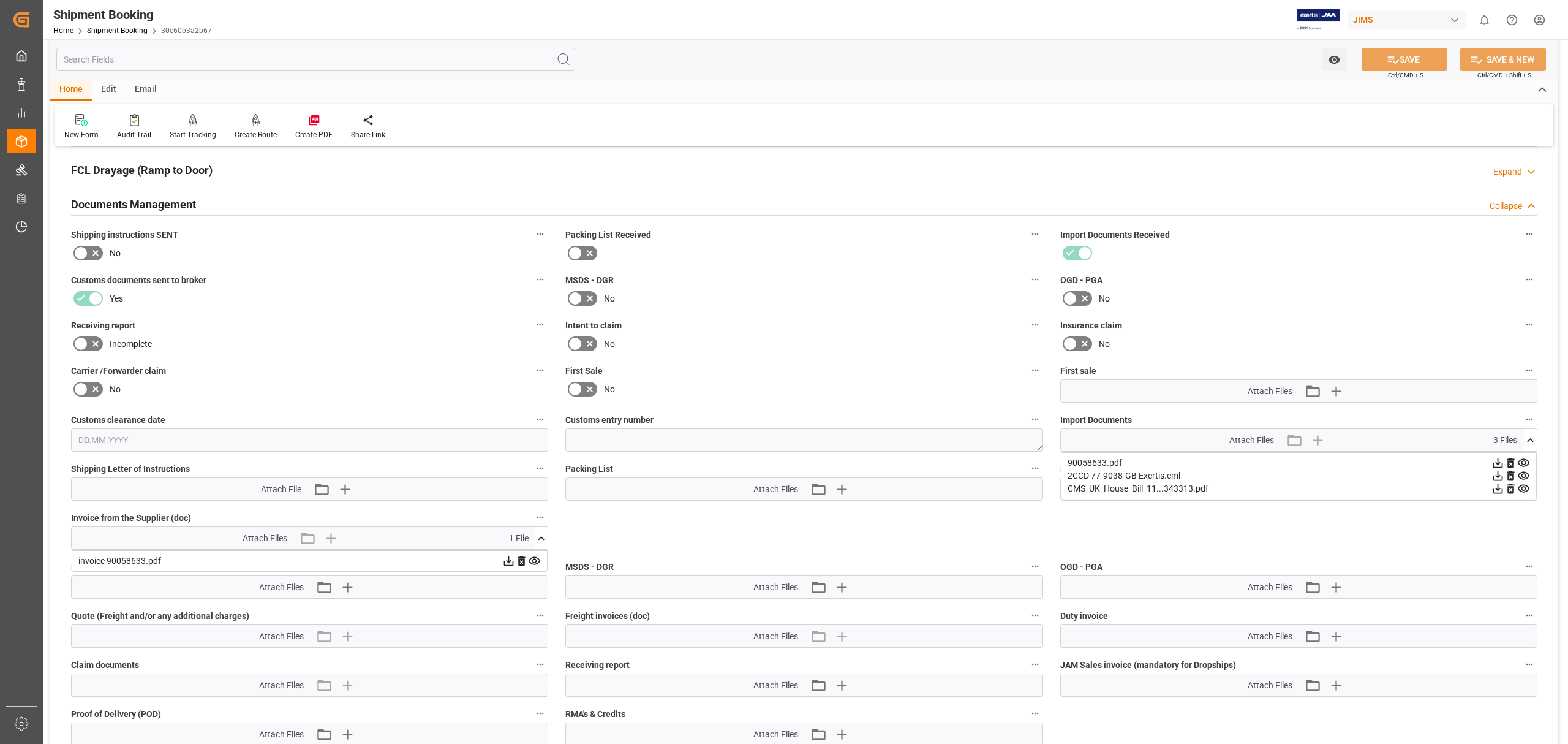
click at [1526, 471] on icon at bounding box center [1524, 476] width 13 height 13
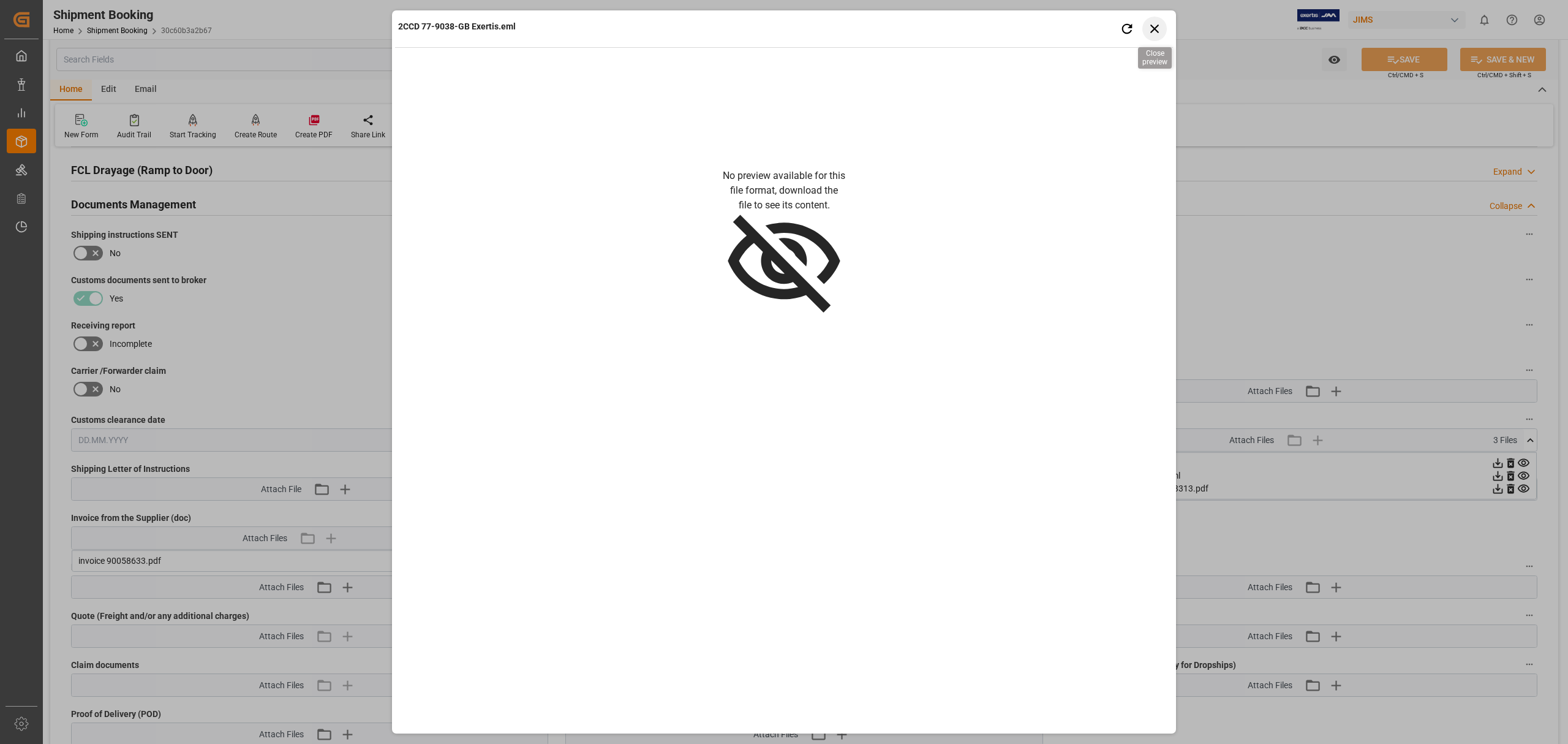
click at [1157, 29] on icon "button" at bounding box center [1154, 29] width 15 height 15
